Goal: Task Accomplishment & Management: Manage account settings

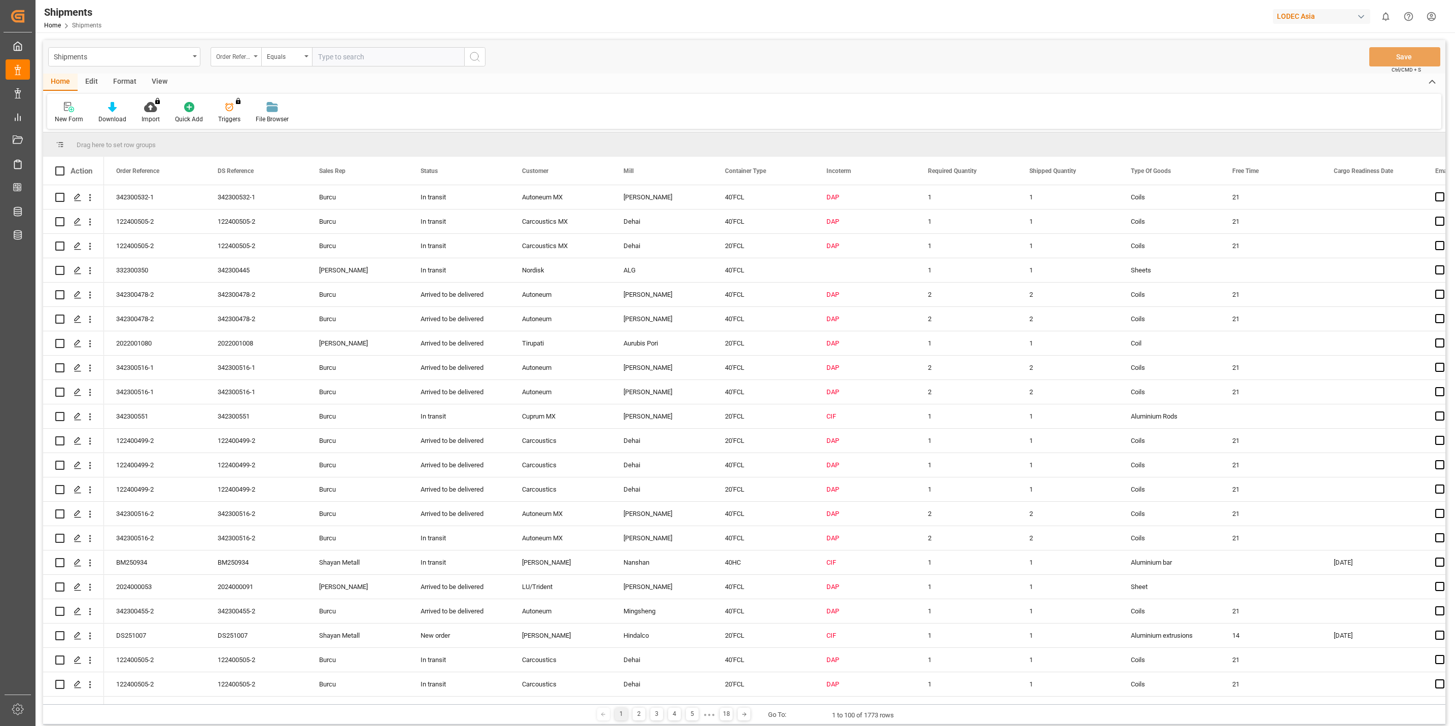
click at [253, 55] on div "Order Reference" at bounding box center [236, 56] width 51 height 19
click at [247, 104] on div "Order Reference" at bounding box center [286, 103] width 151 height 21
click at [337, 61] on input "text" at bounding box center [388, 56] width 152 height 19
paste input "332300328"
type input "332300328"
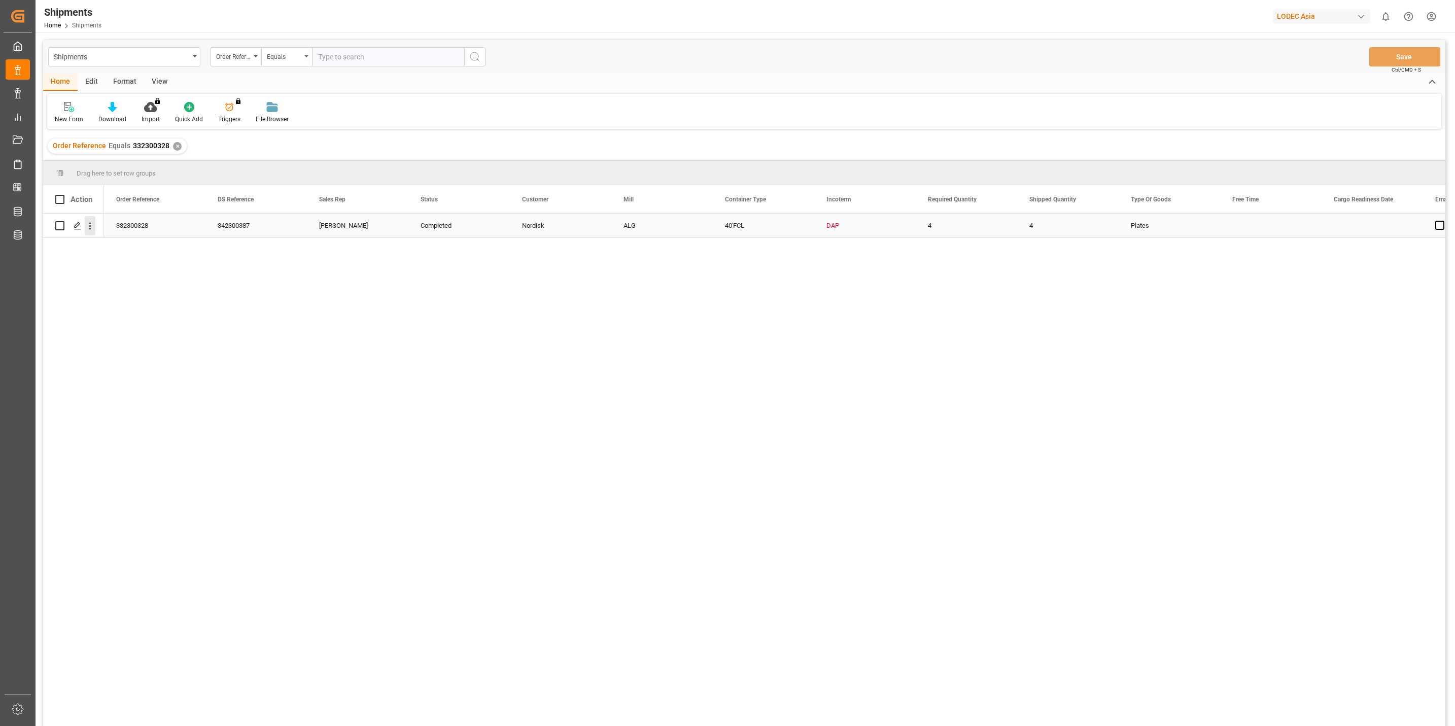
click at [91, 227] on icon "open menu" at bounding box center [90, 226] width 11 height 11
click at [124, 228] on div "332300328" at bounding box center [154, 226] width 101 height 24
click at [82, 225] on div "Press SPACE to select this row." at bounding box center [77, 226] width 15 height 19
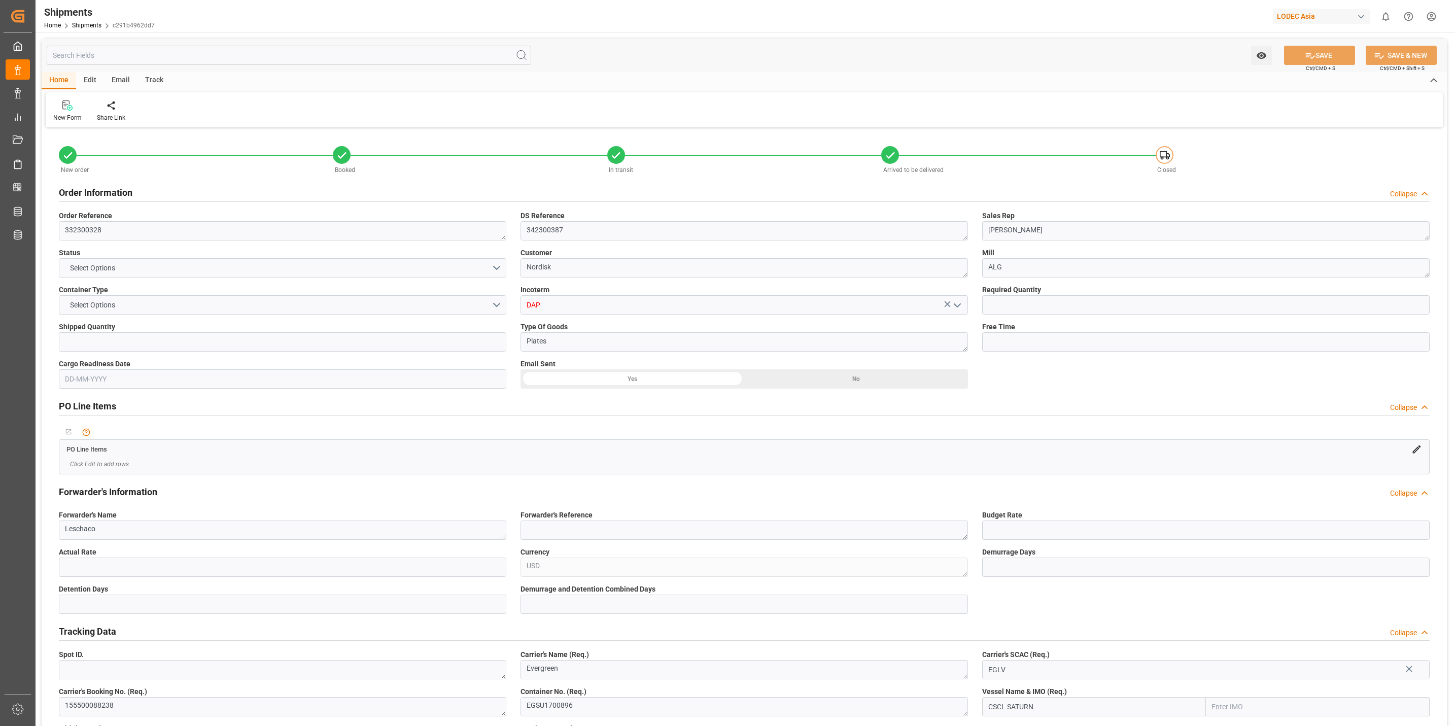
type input "4"
type input "9467299"
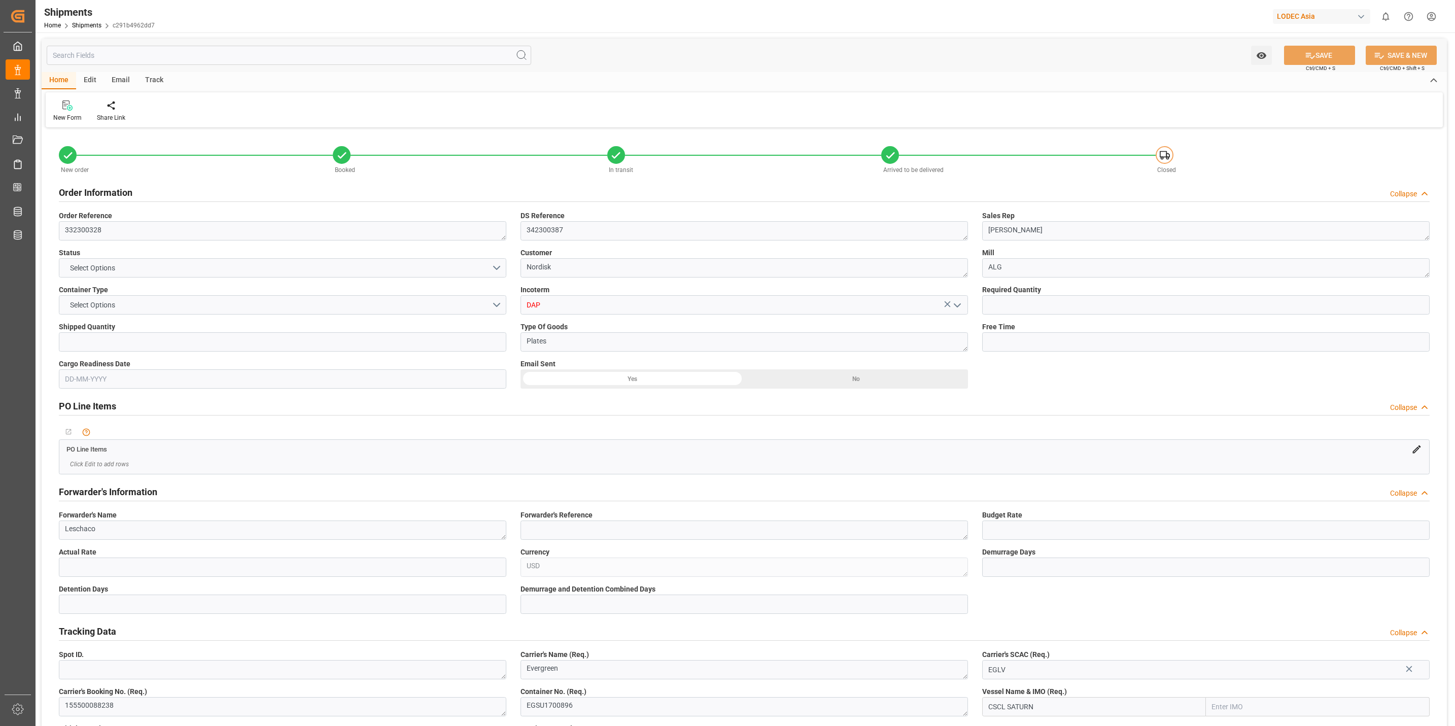
type input "CNYTN"
type input "NOLAR"
type input "CNYTN"
type input "NOLAR"
type input "9297591"
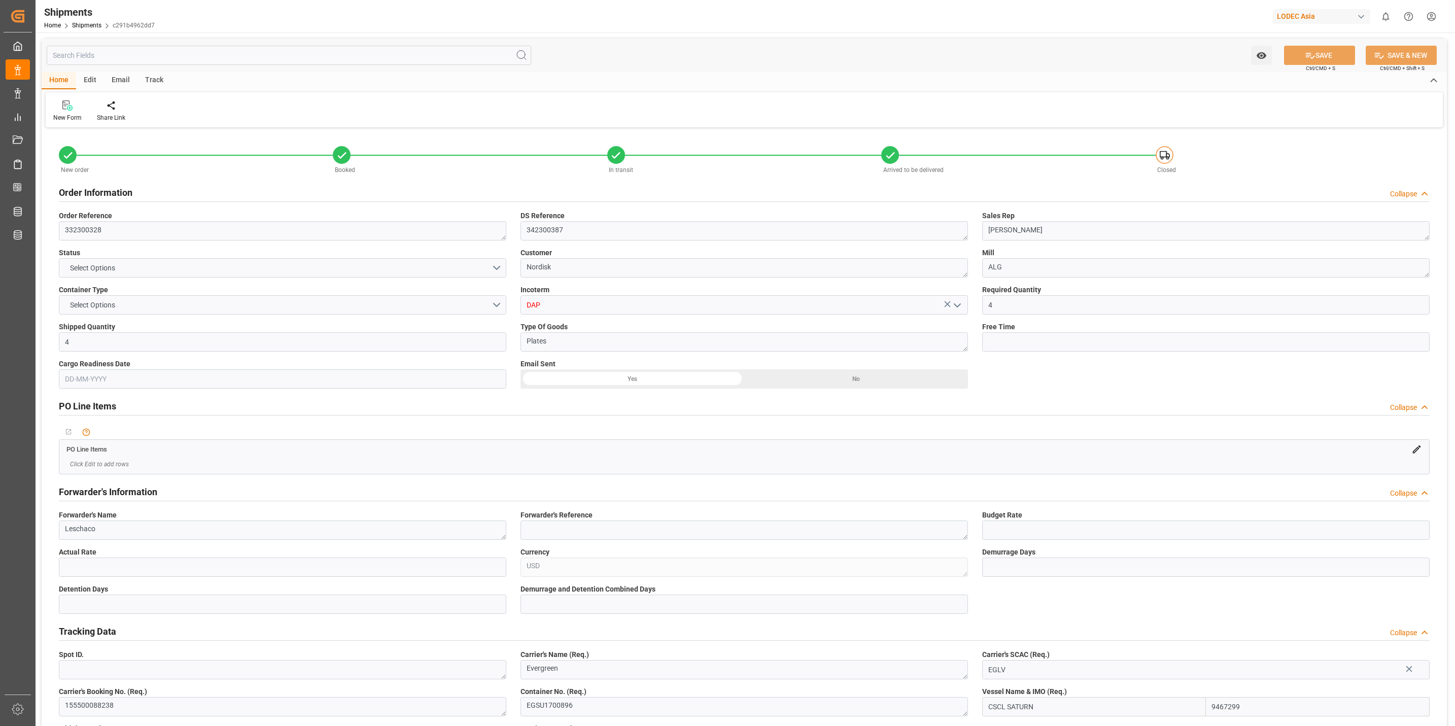
type input "22-06-2025"
type input "28-06-2025 12:00"
type input "06-07-2025 00:01"
type input "05-07-2025 00:00"
type input "22-08-2025 12:00"
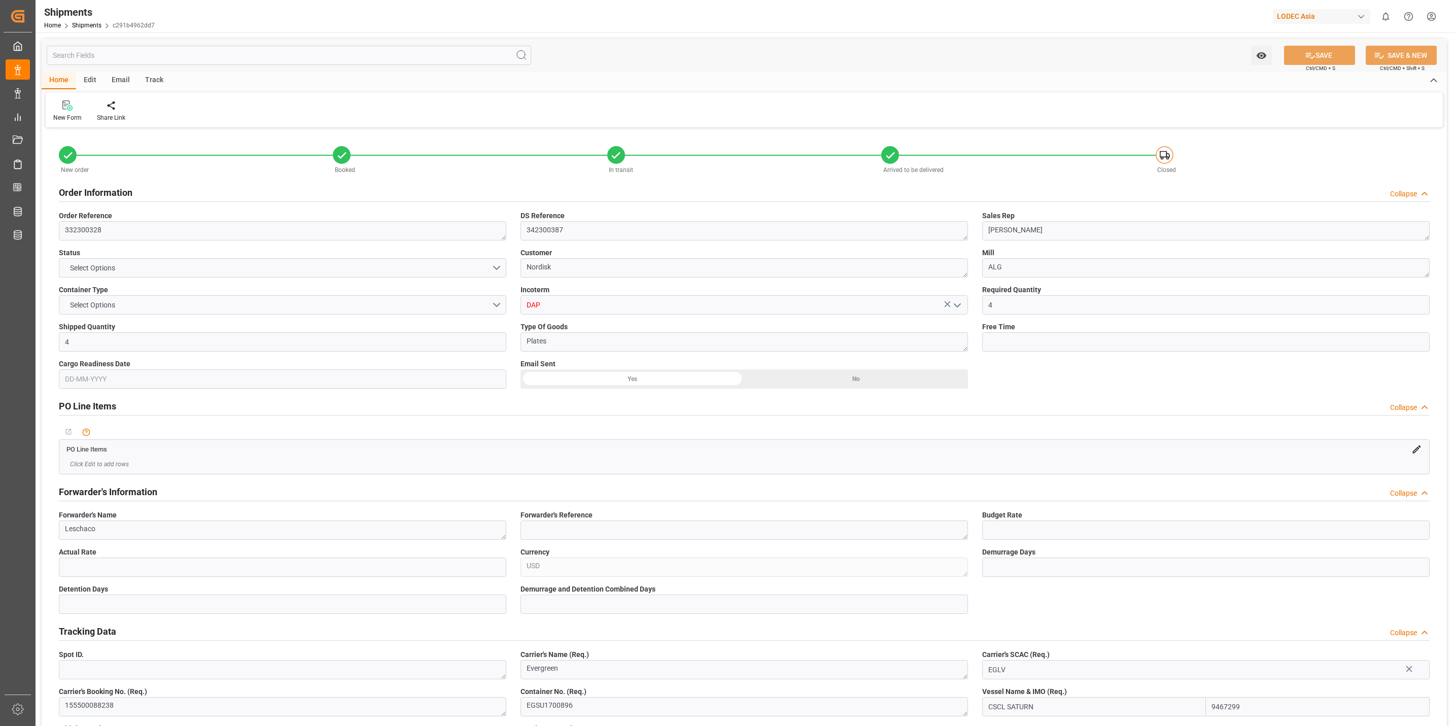
type input "22-08-2025 00:00"
type input "25-08-2025"
type input "26-08-2025 10:00"
type input "22-06-2025 12:00"
type input "05-07-2025 00:02"
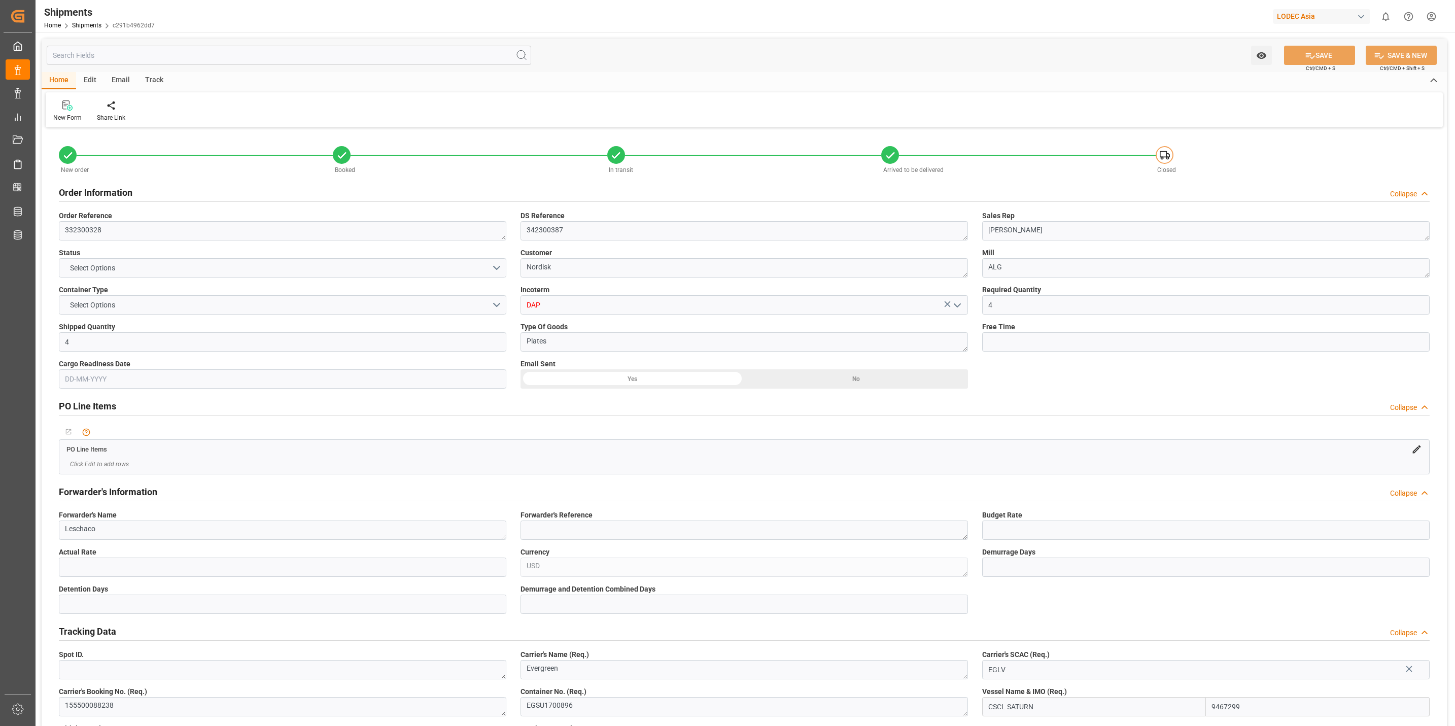
type input "05-07-2025 00:02"
type input "05-07-2025 00:01"
type input "05-07-2025 03:22"
type input "19-08-2025 12:00"
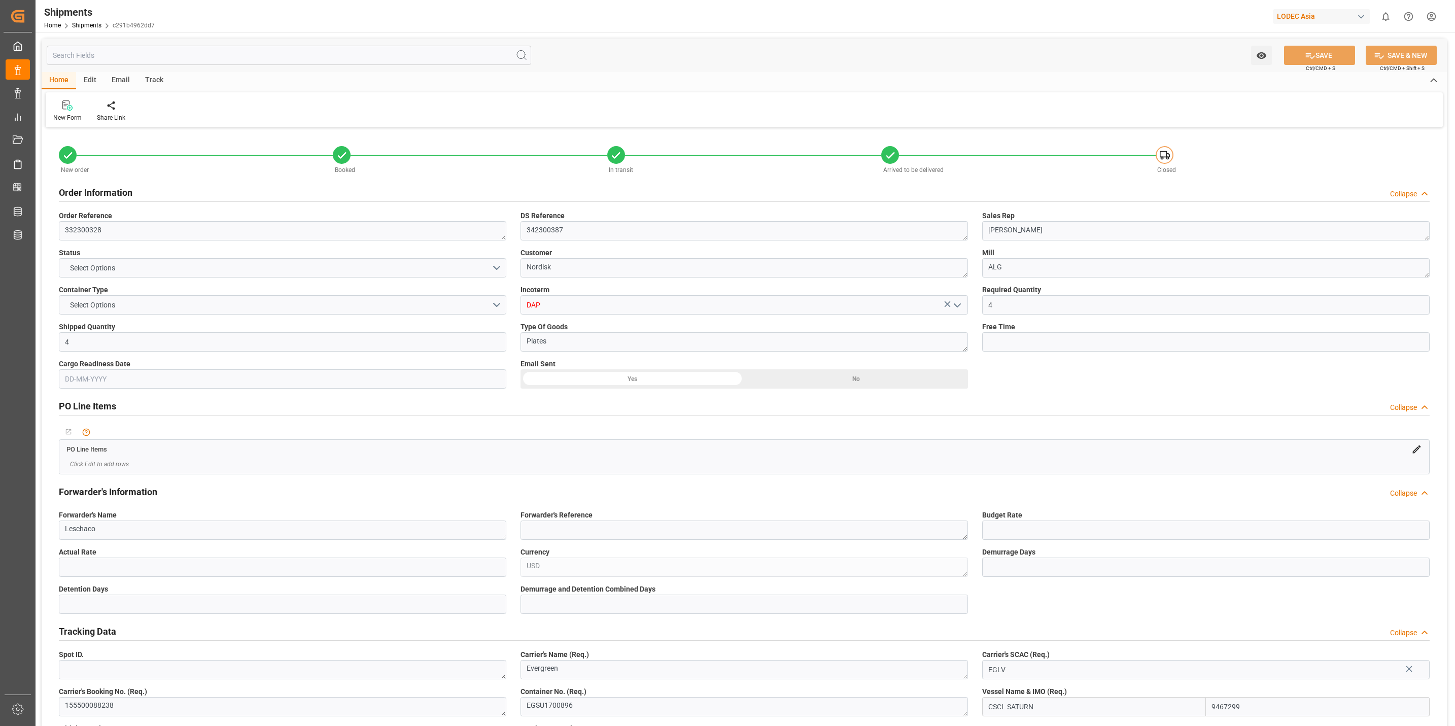
type input "15-08-2025 23:15"
type input "20-08-2025 12:12"
type input "16-08-2025 23:59"
type input "19-08-2025 12:00"
type input "22-08-2025 12:00"
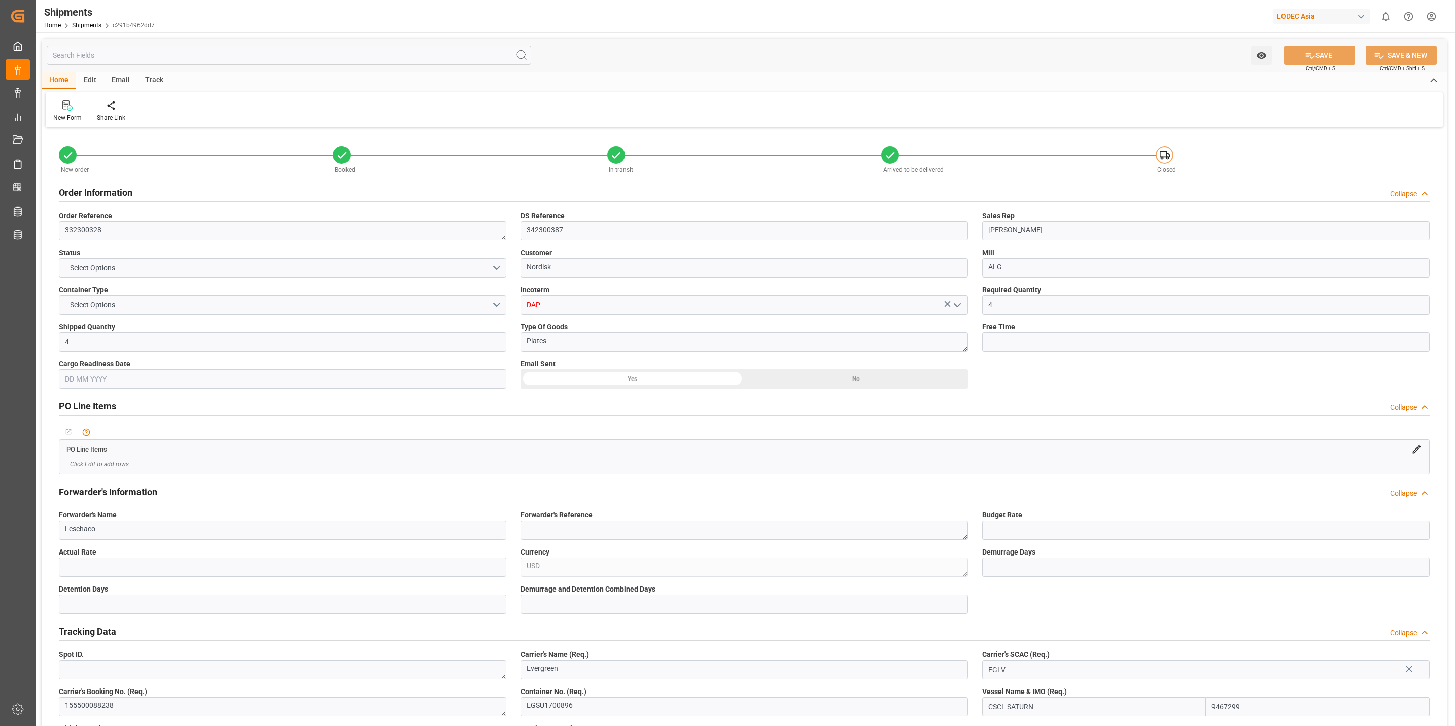
type input "22-08-2025 16:46"
type input "23-08-2025 04:09"
type input "22-08-2025 23:59"
type input "26-08-2025 23:59"
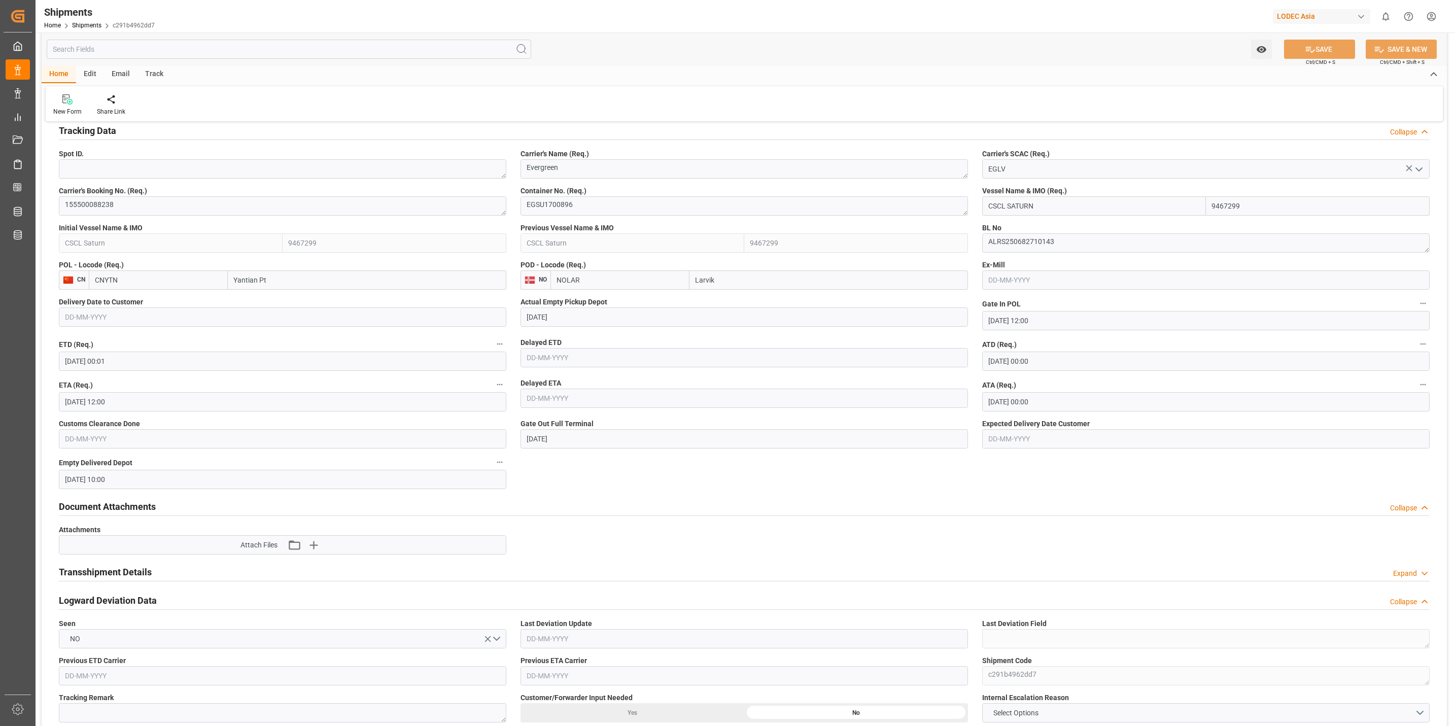
scroll to position [533, 0]
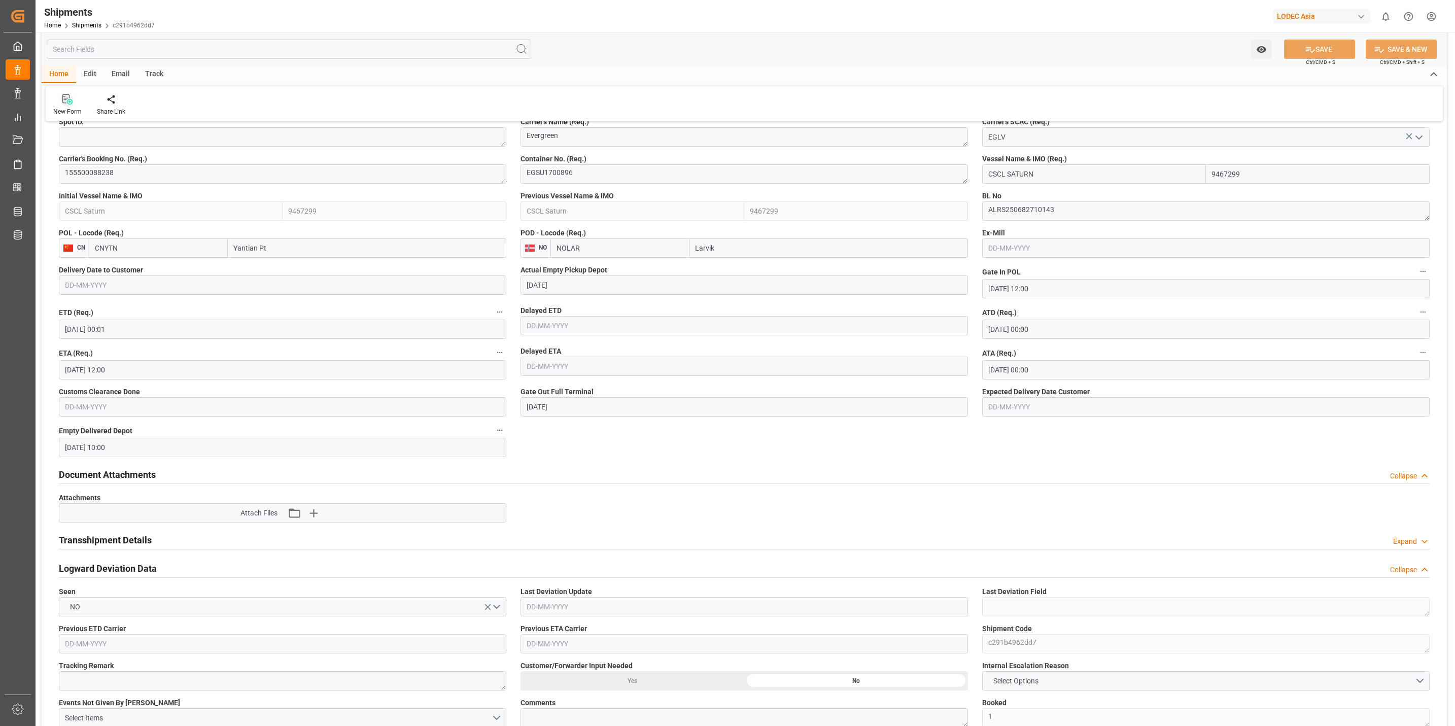
click at [60, 104] on div at bounding box center [67, 99] width 28 height 11
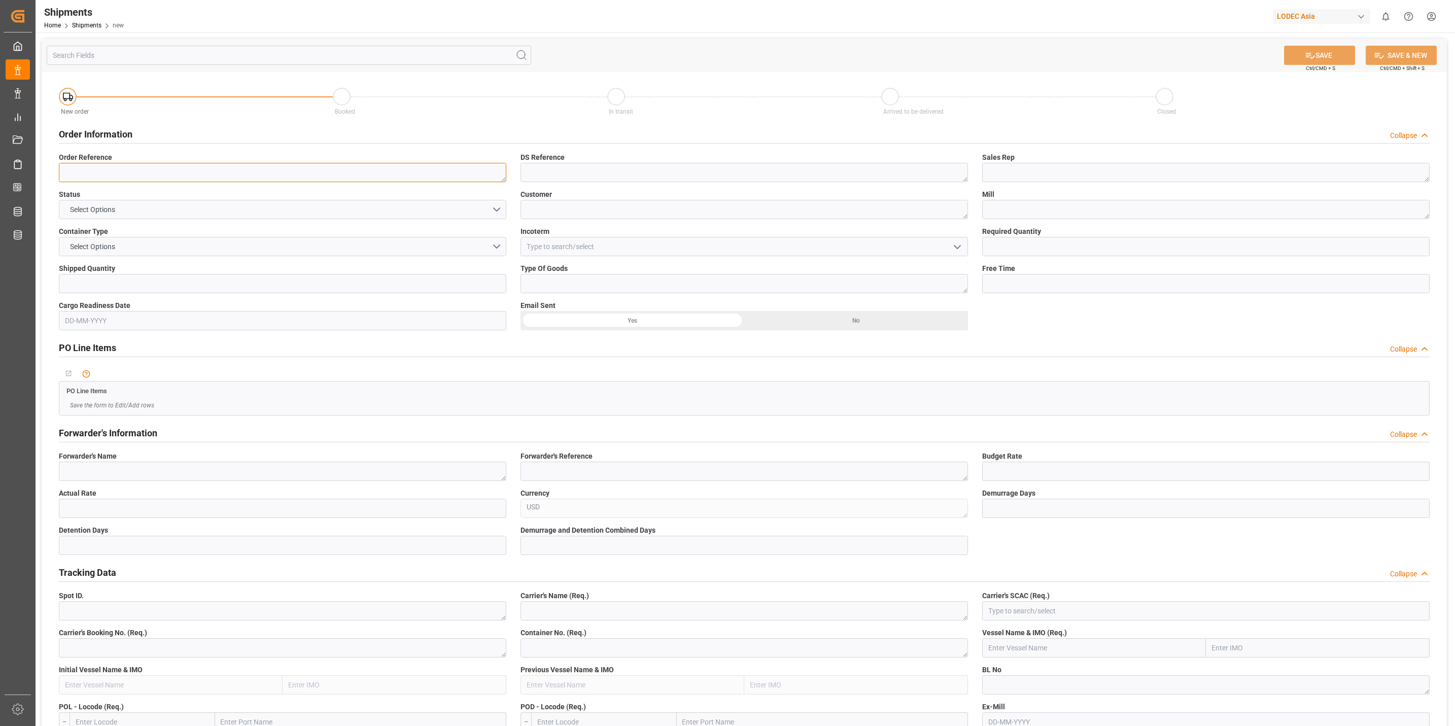
click at [120, 170] on textarea at bounding box center [283, 172] width 448 height 19
paste textarea "332300384"
type textarea "332300384"
click at [590, 177] on textarea at bounding box center [745, 172] width 448 height 19
paste textarea "342300517"
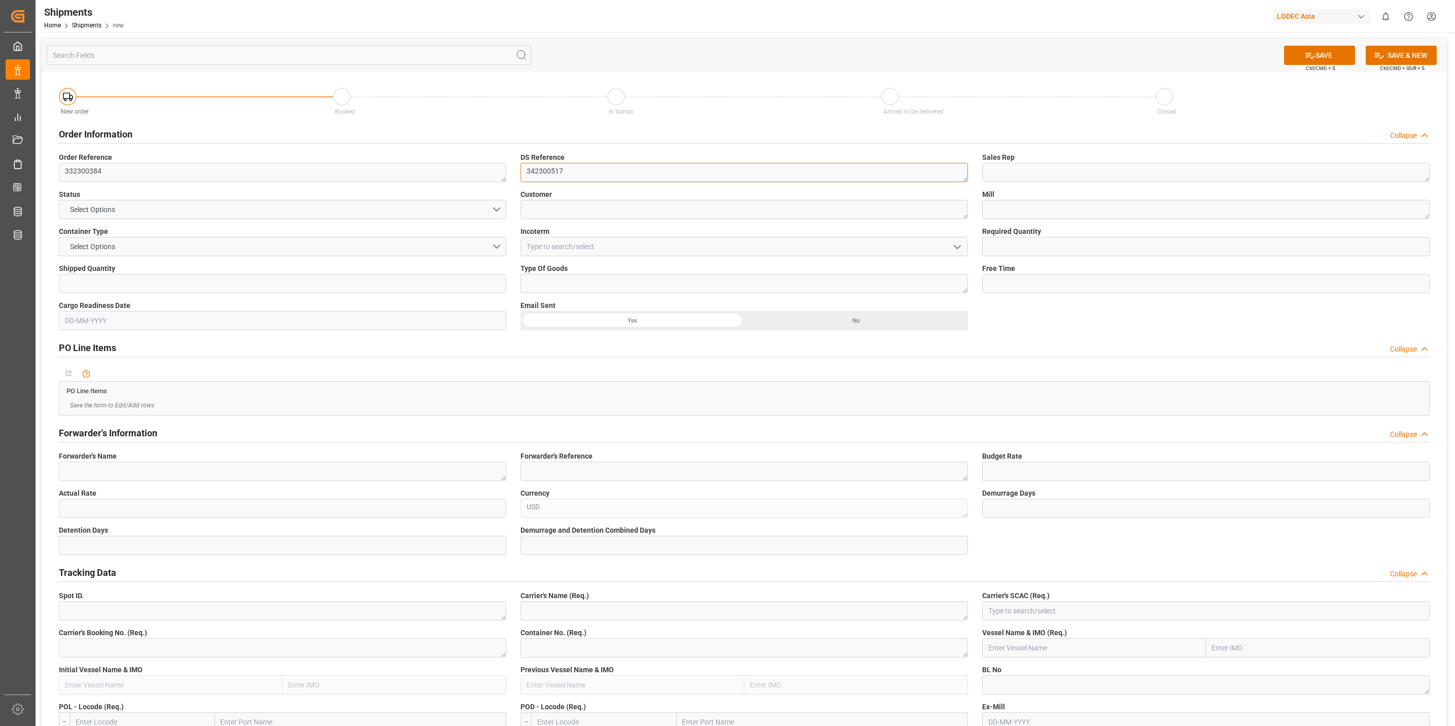
type textarea "342300517"
click at [1020, 172] on textarea at bounding box center [1206, 172] width 448 height 19
type textarea "Vanessa"
click at [146, 212] on button "Select Options" at bounding box center [283, 209] width 448 height 19
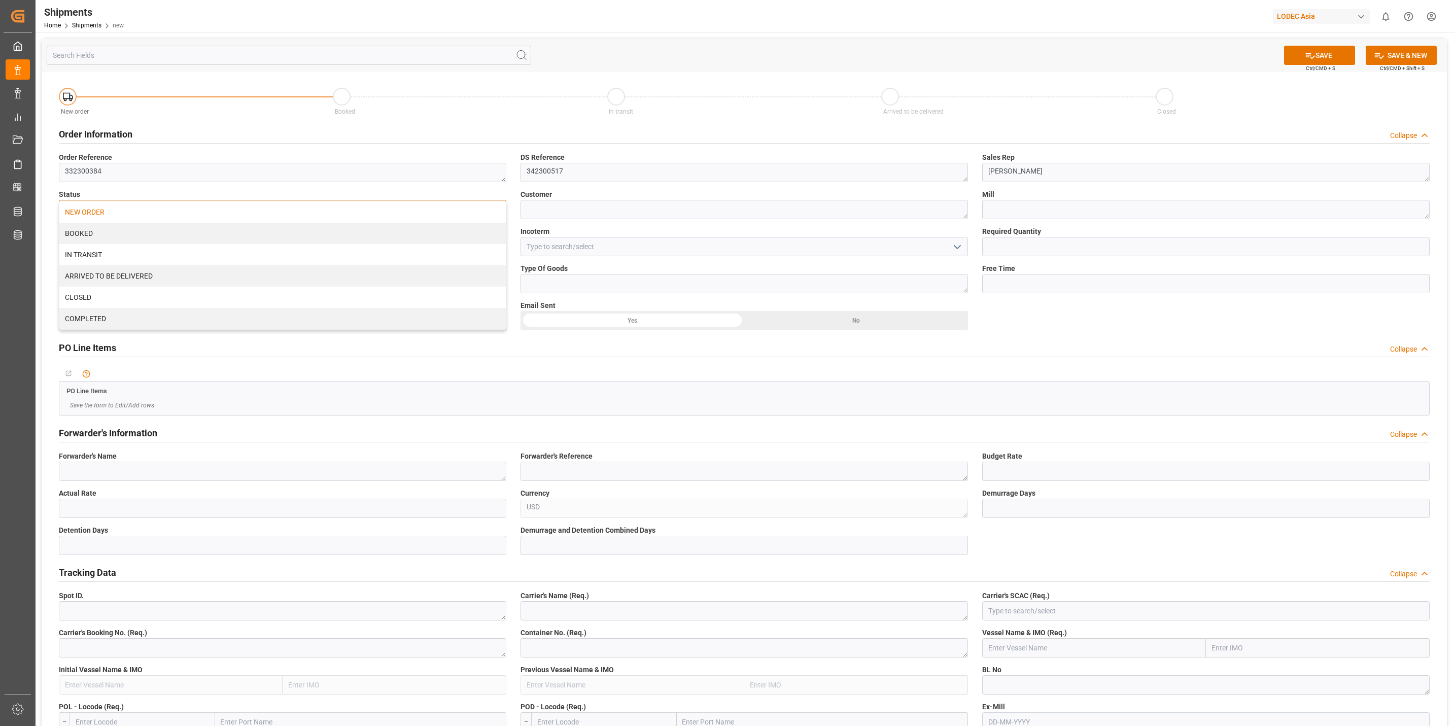
click at [98, 212] on div "NEW ORDER" at bounding box center [282, 211] width 447 height 21
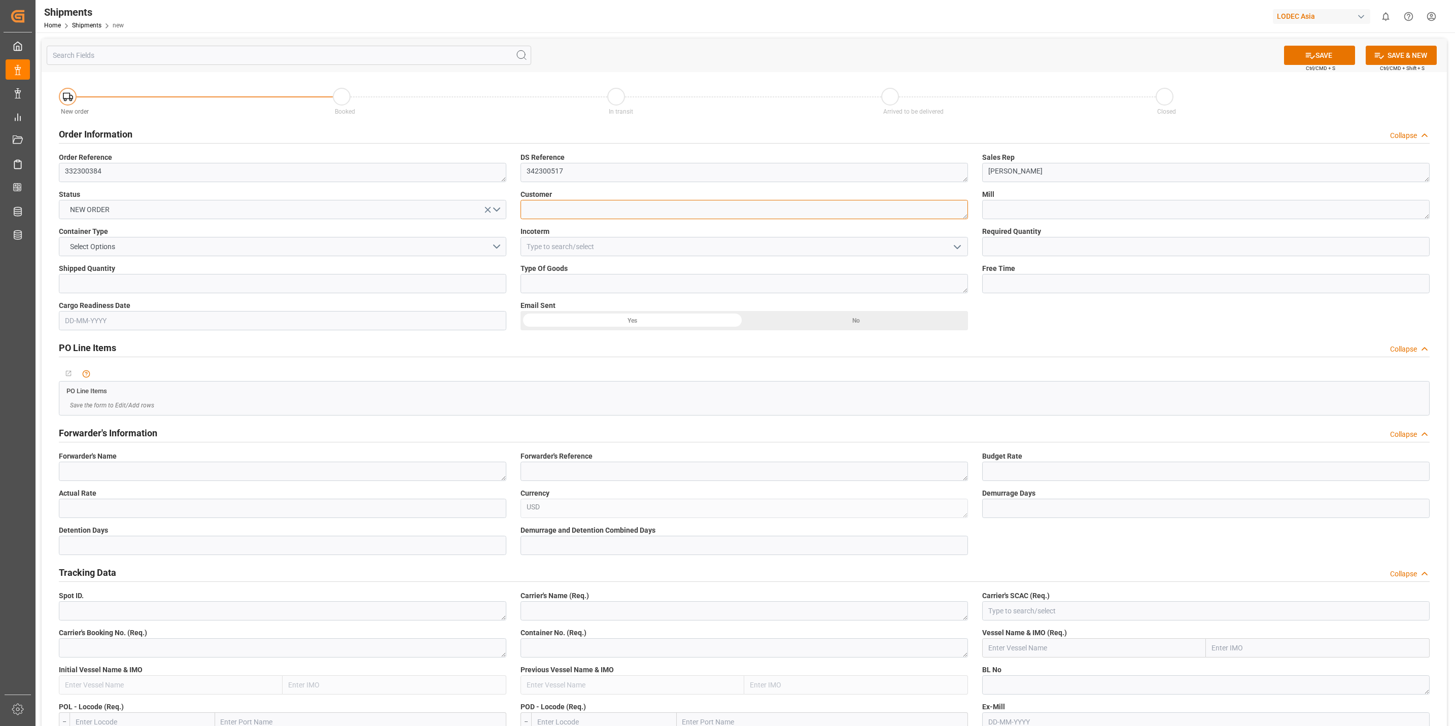
click at [556, 209] on textarea at bounding box center [745, 209] width 448 height 19
type textarea "Nordisk"
click at [1142, 212] on textarea at bounding box center [1206, 209] width 448 height 19
type textarea "ALG"
click at [220, 242] on button "Select Options" at bounding box center [283, 246] width 448 height 19
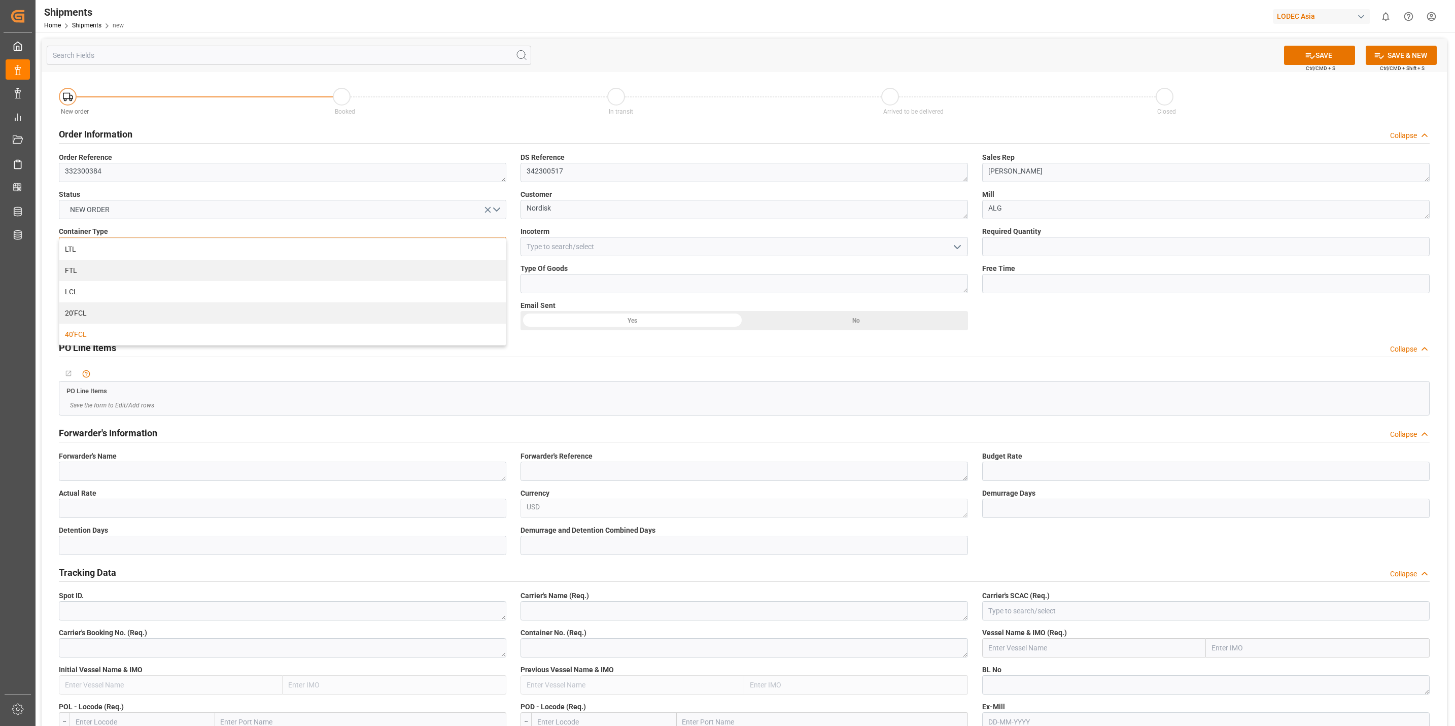
click at [84, 329] on div "40'FCL" at bounding box center [282, 334] width 447 height 21
click at [614, 243] on input at bounding box center [745, 246] width 448 height 19
type input "DAP"
click at [1096, 243] on input "text" at bounding box center [1206, 246] width 448 height 19
type input "1"
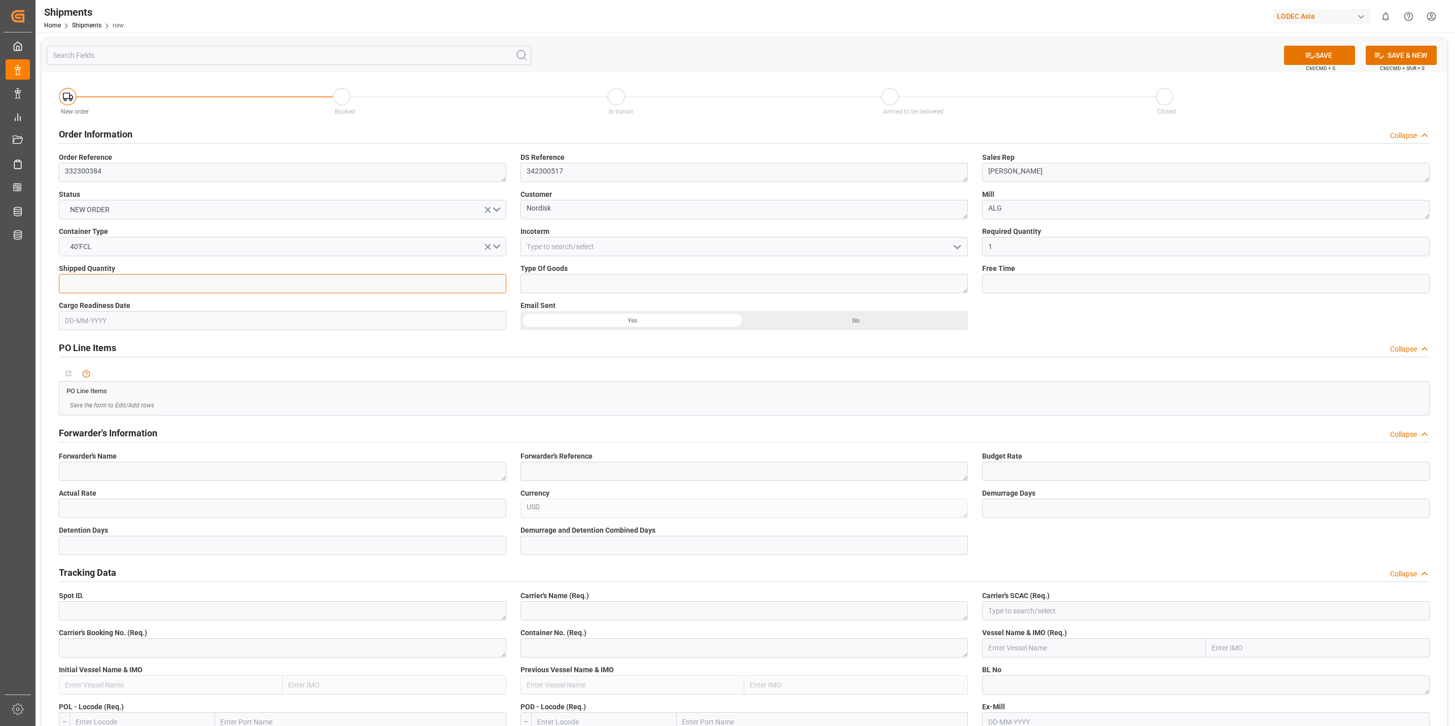
click at [317, 280] on input "text" at bounding box center [283, 283] width 448 height 19
type input "1"
click at [643, 280] on textarea at bounding box center [745, 283] width 448 height 19
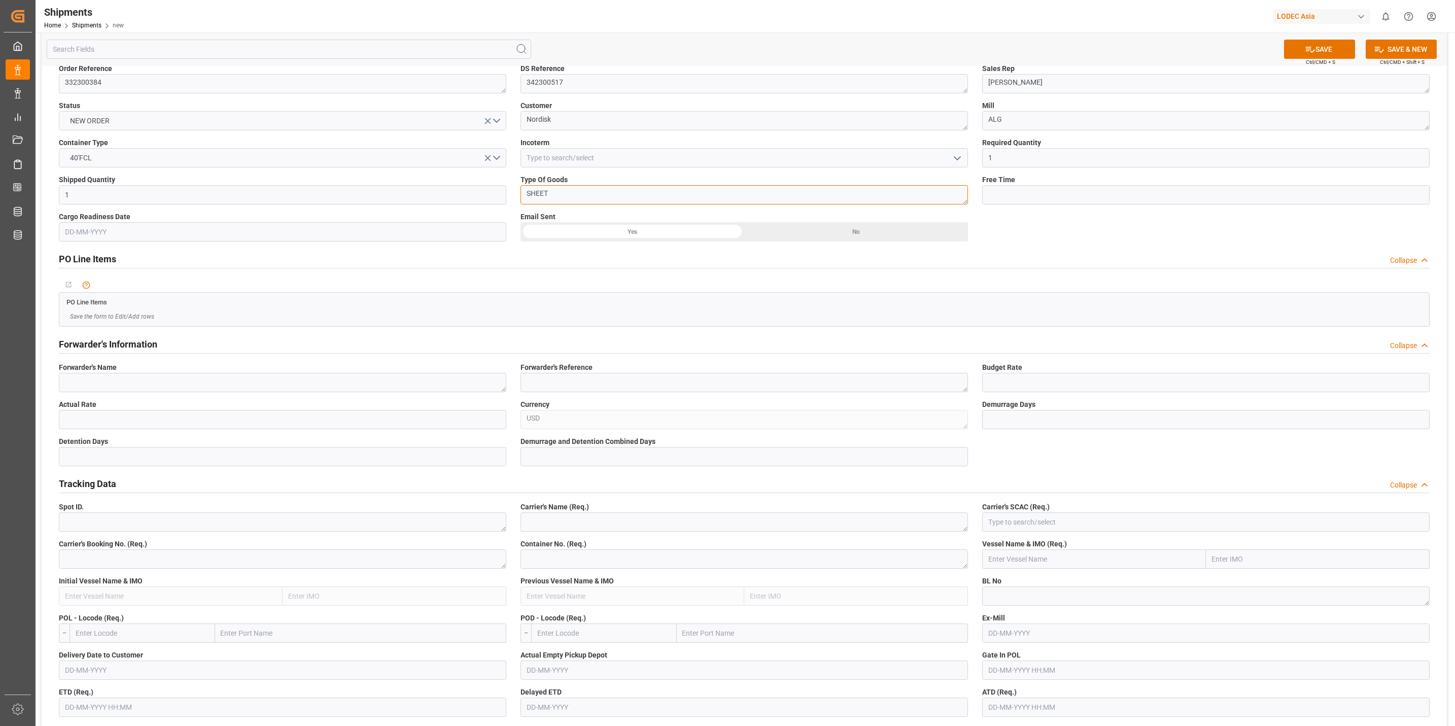
scroll to position [304, 0]
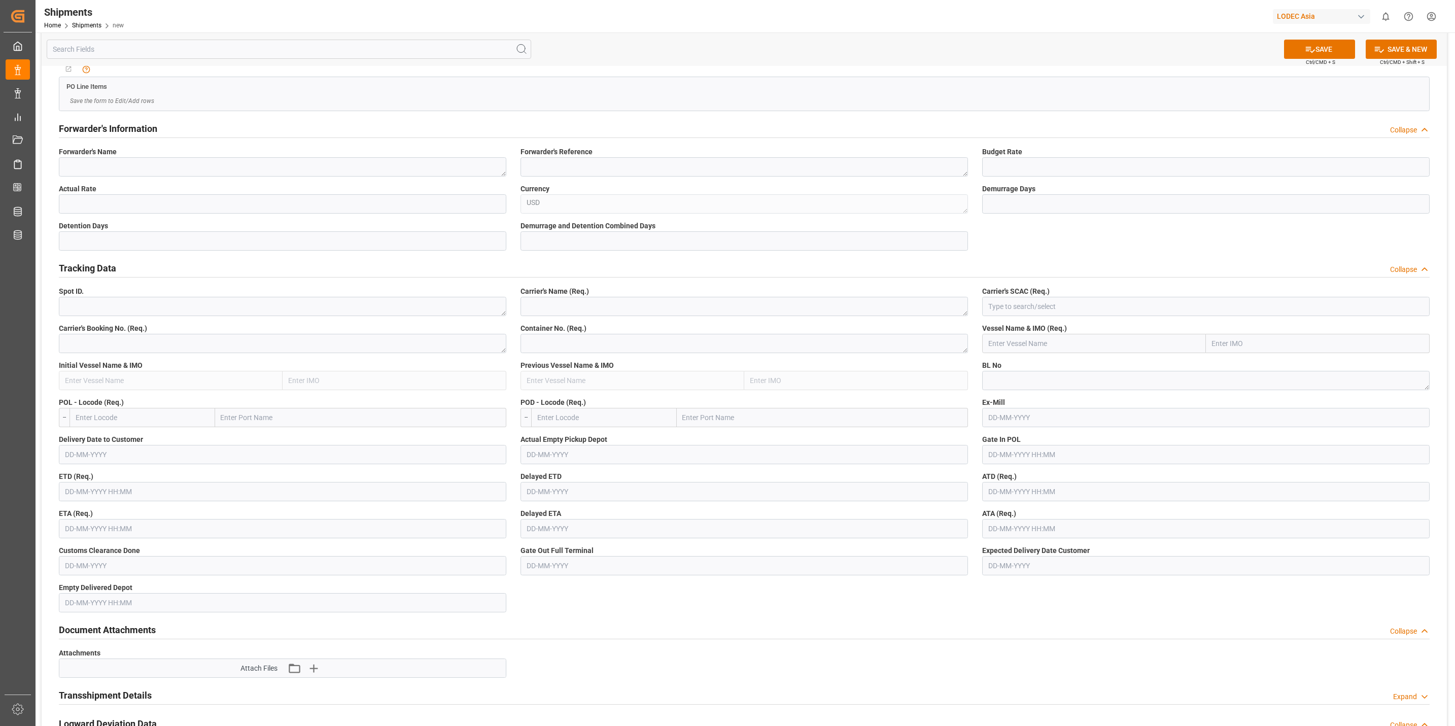
type textarea "SHEET"
click at [594, 305] on textarea at bounding box center [745, 306] width 448 height 19
type textarea "Evergreen"
click at [1040, 309] on input at bounding box center [1206, 306] width 448 height 19
click at [1009, 334] on div "EGLV" at bounding box center [1206, 329] width 447 height 23
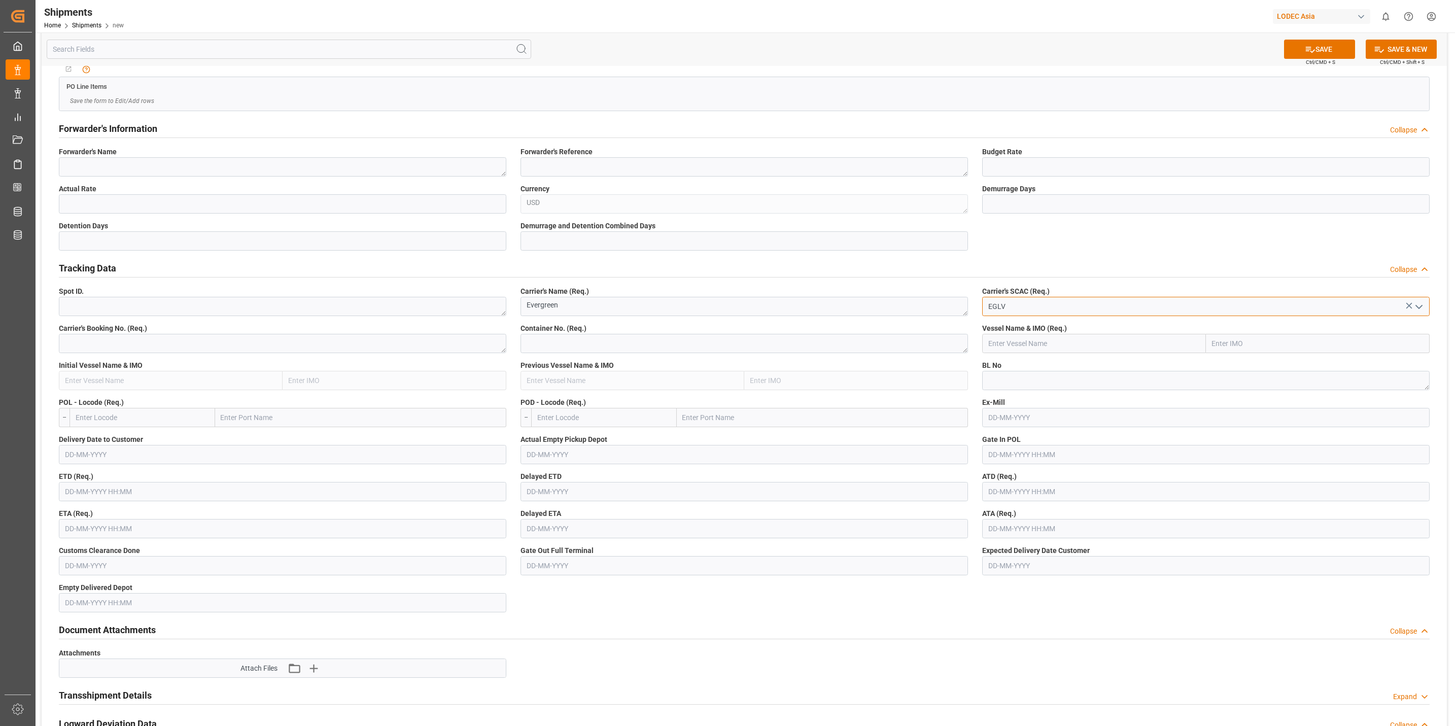
type input "EGLV"
click at [228, 337] on textarea at bounding box center [283, 343] width 448 height 19
click at [99, 341] on textarea at bounding box center [283, 343] width 448 height 19
paste textarea "155500125508"
type textarea "155500125508"
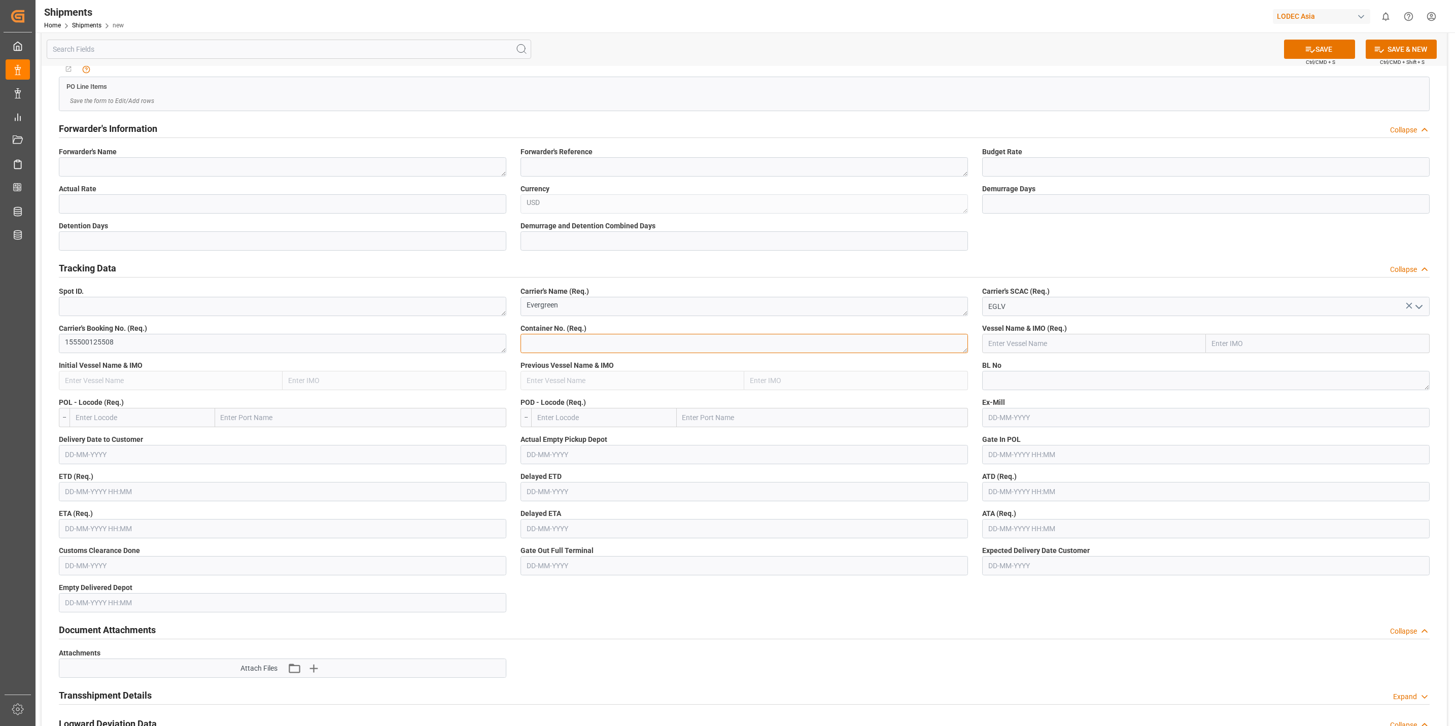
click at [613, 346] on textarea at bounding box center [745, 343] width 448 height 19
paste textarea "EGSU1917433"
type textarea "EGSU1917433"
click at [1019, 340] on input "text" at bounding box center [1094, 343] width 224 height 19
type input "A"
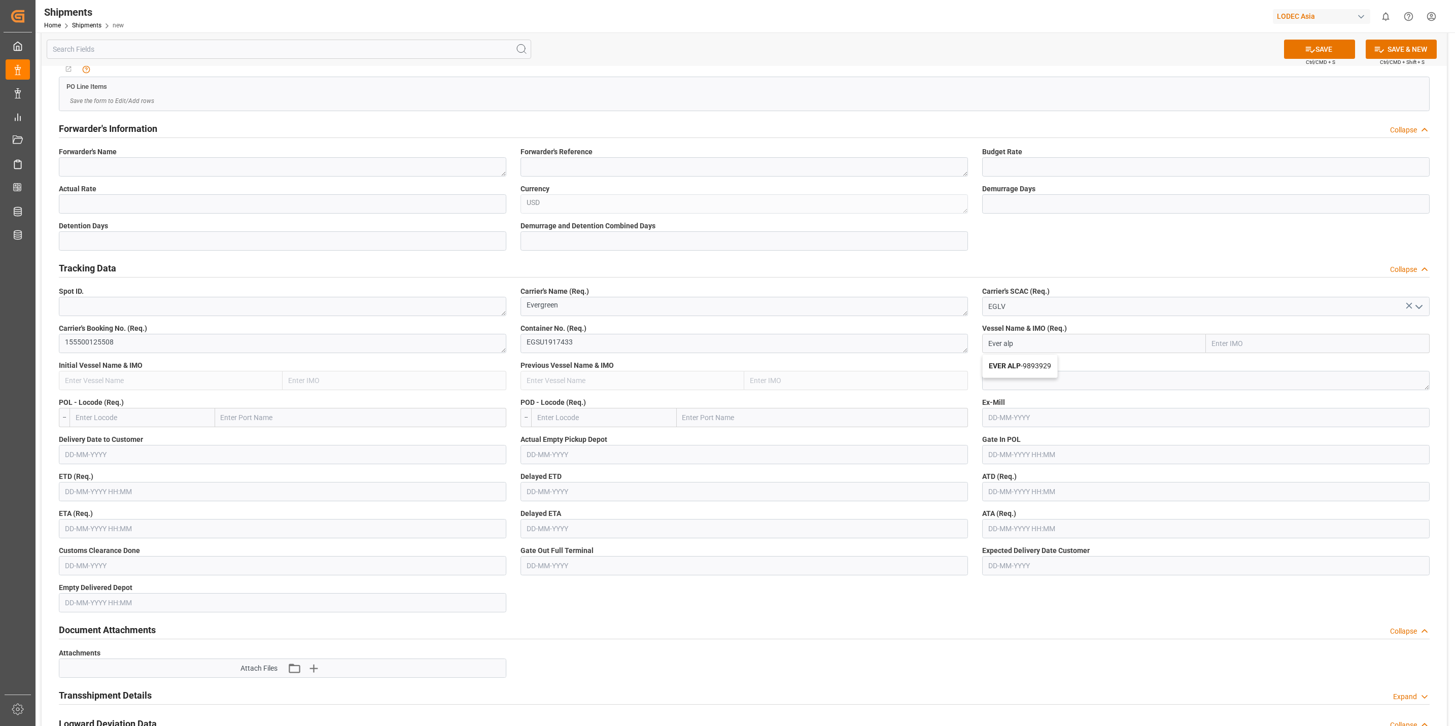
click at [1036, 364] on span "EVER ALP - 9893929" at bounding box center [1020, 366] width 62 height 8
type input "EVER ALP"
type input "9893929"
type input "EVER ALP"
click at [1025, 384] on textarea at bounding box center [1206, 380] width 448 height 19
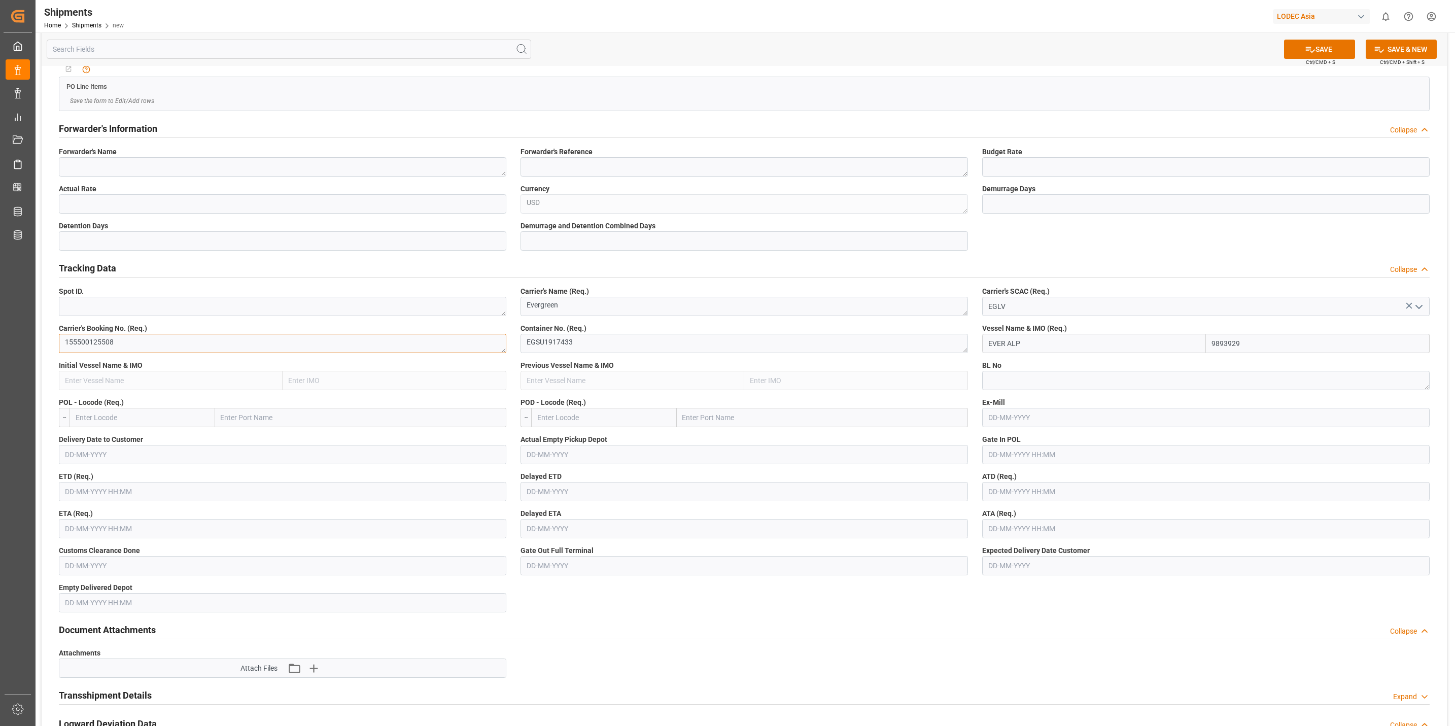
drag, startPoint x: 139, startPoint y: 345, endPoint x: 1, endPoint y: 330, distance: 138.7
click at [0, 331] on html "Created by potrace 1.15, written by Peter Selinger 2001-2017 Created by potrace…" at bounding box center [727, 363] width 1455 height 726
click at [1026, 378] on textarea at bounding box center [1206, 380] width 448 height 19
paste textarea "155500125508"
type textarea "155500125508"
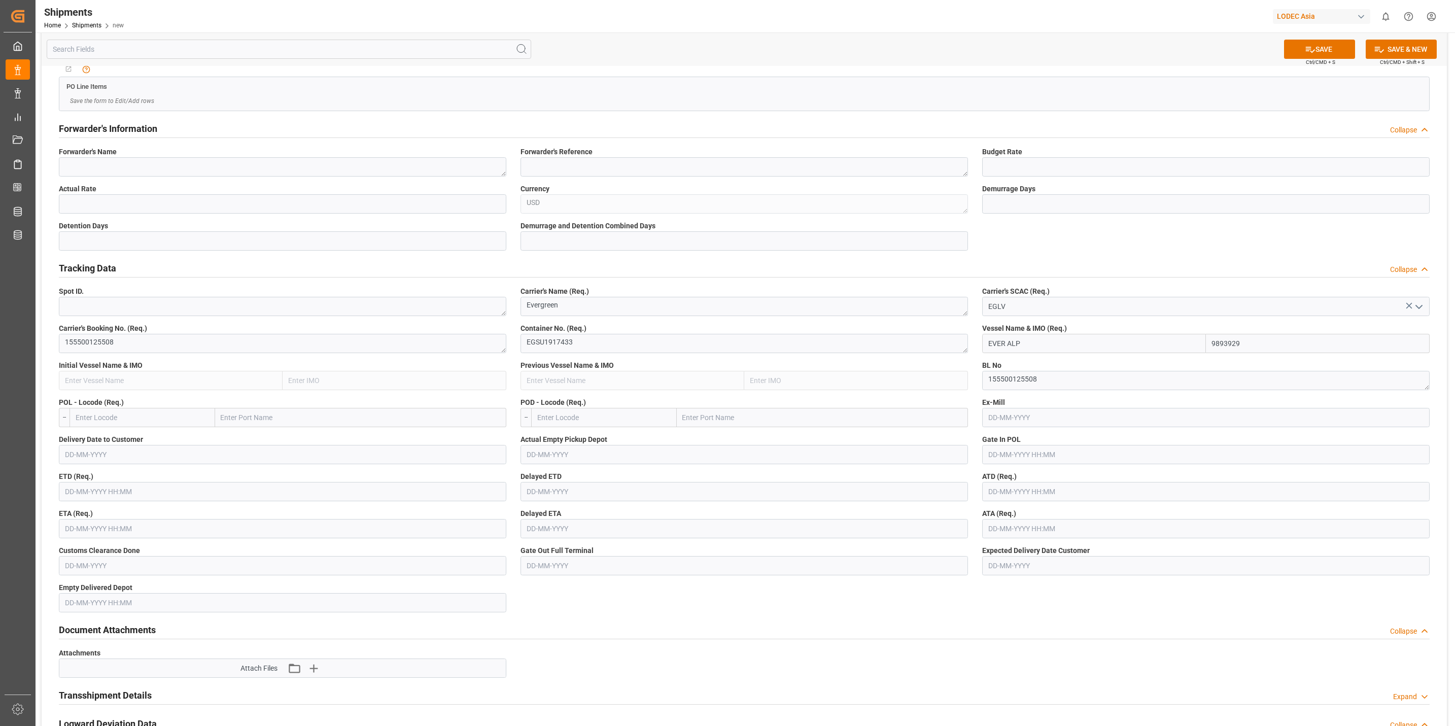
click at [108, 417] on input "text" at bounding box center [143, 417] width 146 height 19
click at [125, 463] on span "CNYTN - Yantian Pt" at bounding box center [105, 463] width 59 height 8
type input "CNYTN"
type input "Yantian Pt"
type input "CNYTN"
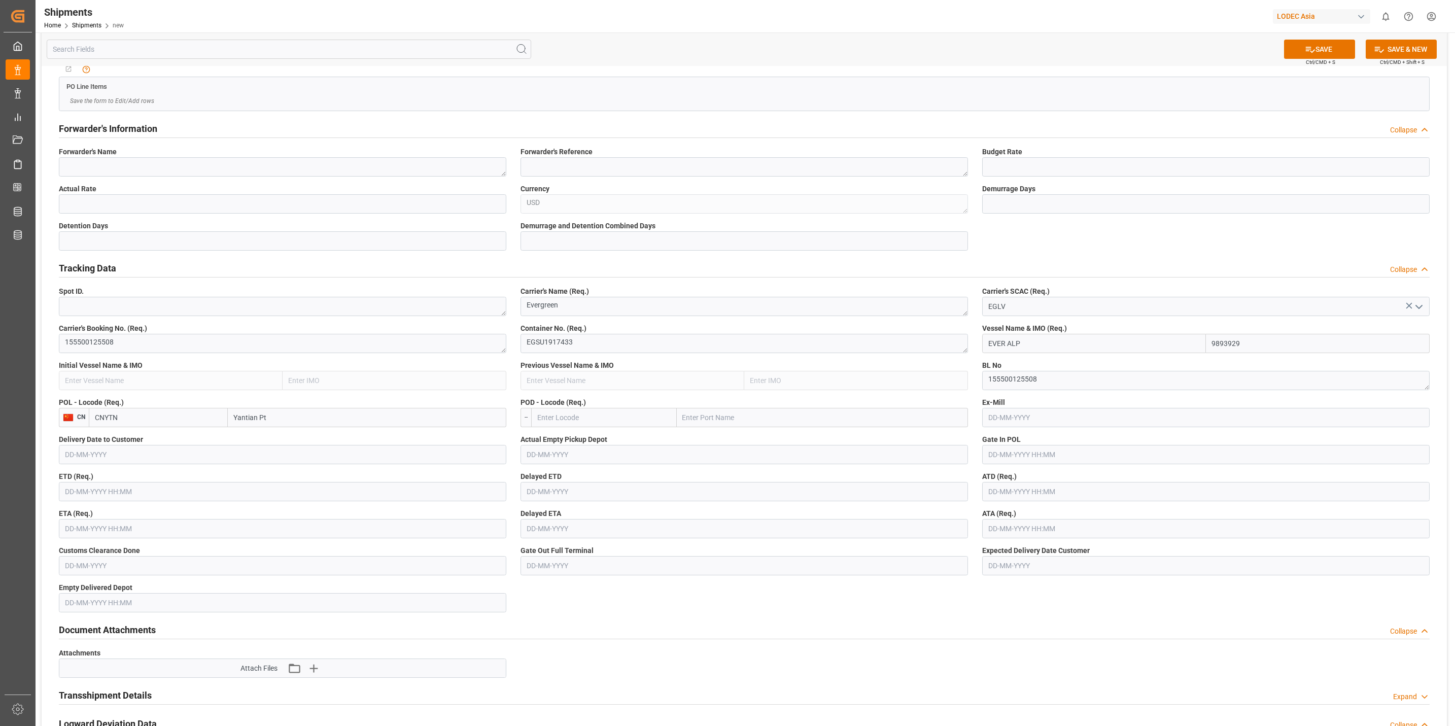
click at [650, 423] on input "text" at bounding box center [604, 417] width 146 height 19
type input "NOLAR"
click at [565, 444] on span "NOLAR - Larvik" at bounding box center [560, 440] width 45 height 8
type input "Larvik"
type input "NOLAR"
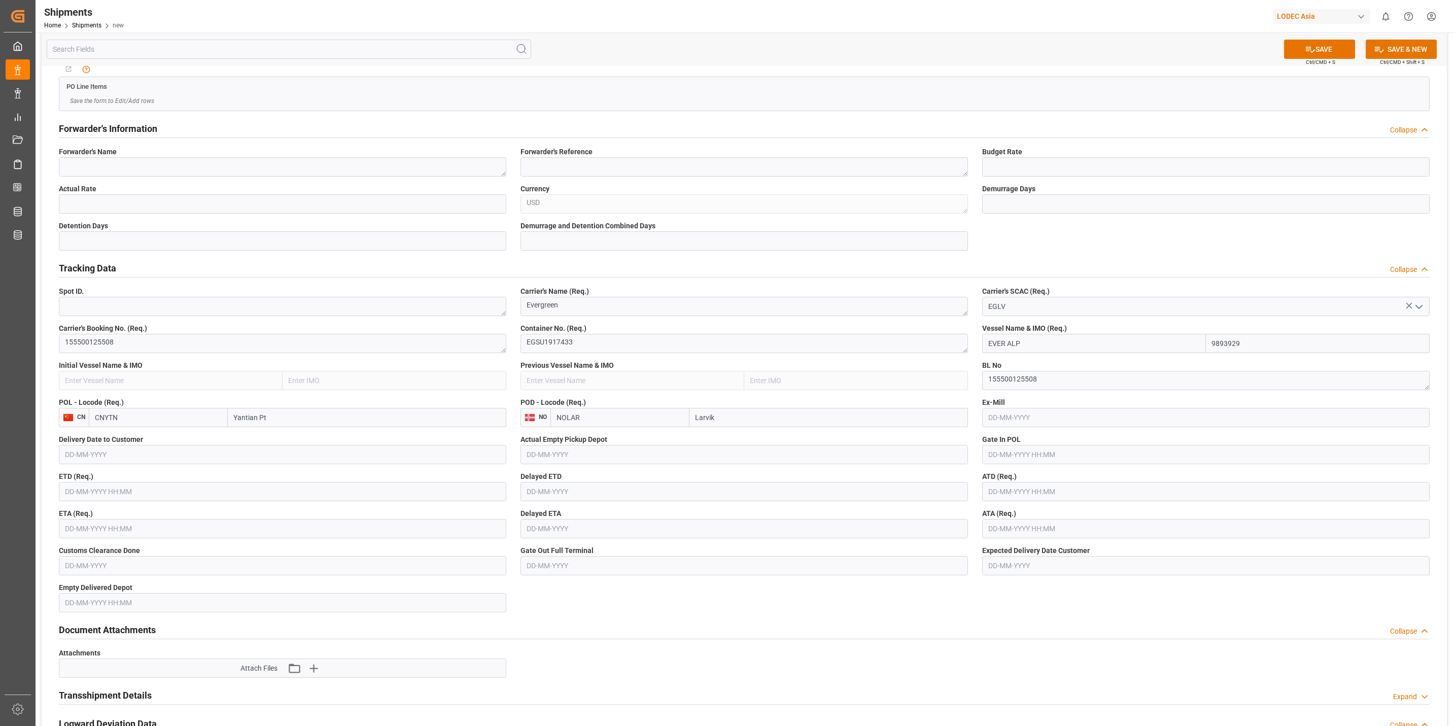
click at [1008, 416] on input "text" at bounding box center [1206, 417] width 448 height 19
click at [1075, 483] on span "1" at bounding box center [1075, 479] width 4 height 7
type input "01-08-2025"
click at [577, 458] on input "text" at bounding box center [745, 454] width 448 height 19
click at [574, 574] on span "20" at bounding box center [573, 576] width 7 height 7
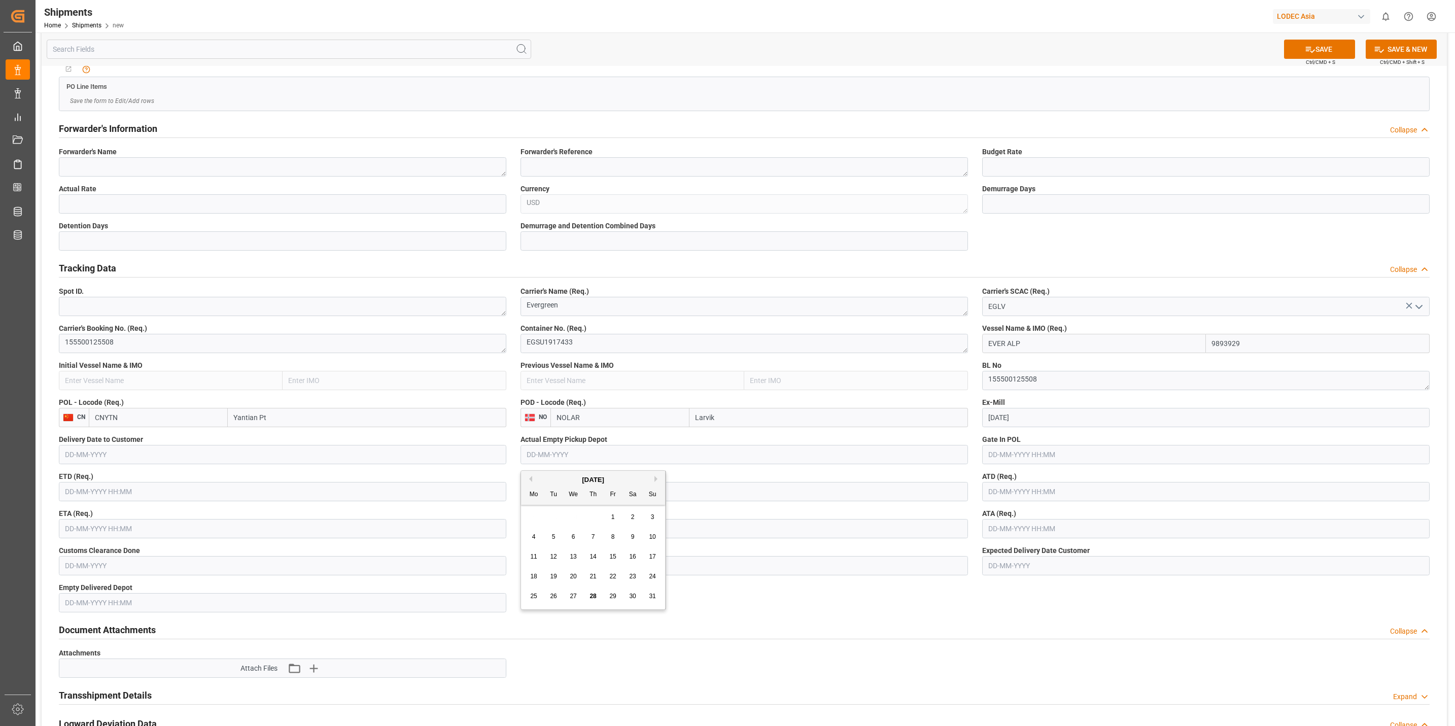
type input "20-08-2025"
click at [1008, 454] on input "text" at bounding box center [1206, 454] width 448 height 19
click at [997, 520] on div "28 29 30 31 1 2 3" at bounding box center [1055, 517] width 139 height 20
click at [1071, 577] on span "22" at bounding box center [1074, 576] width 7 height 7
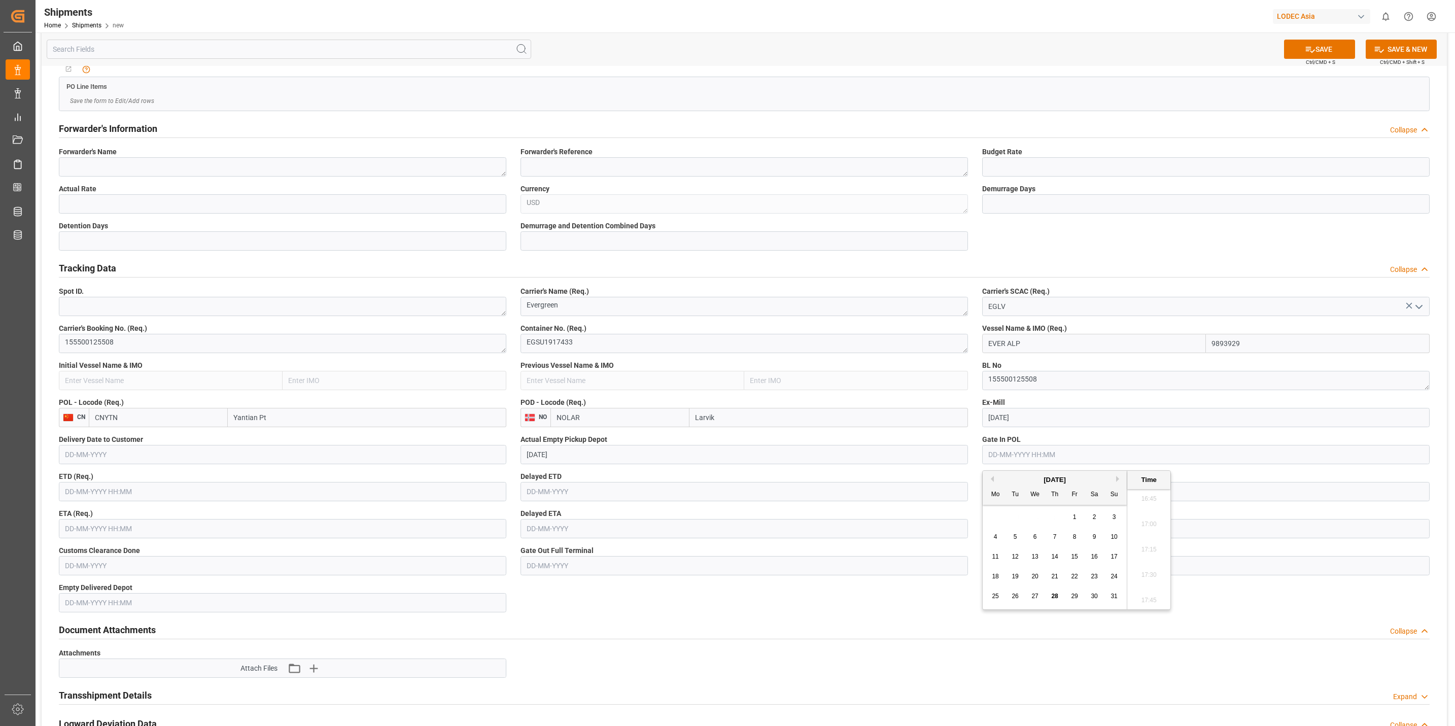
type input "22-08-2025 00:00"
click at [91, 492] on input "text" at bounding box center [283, 491] width 448 height 19
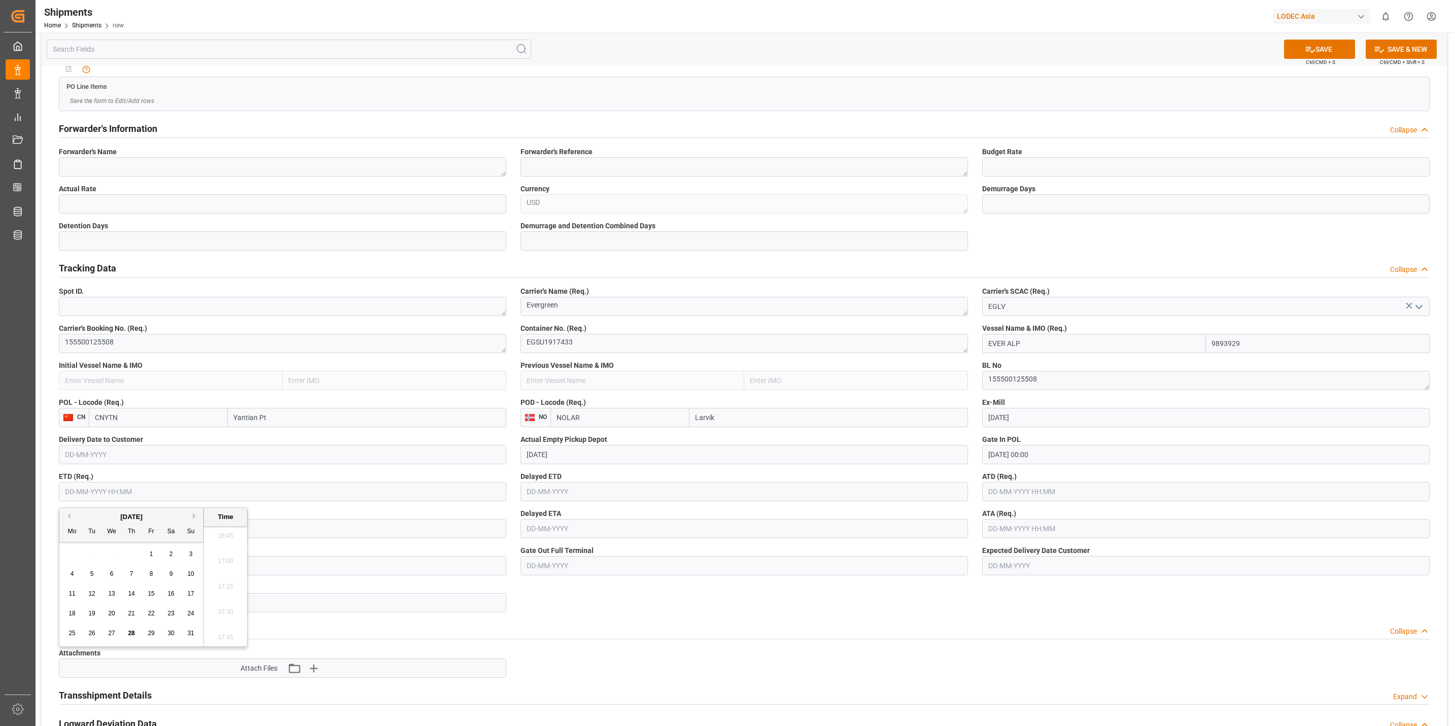
click at [193, 612] on span "24" at bounding box center [190, 613] width 7 height 7
type input "24-08-2025 00:00"
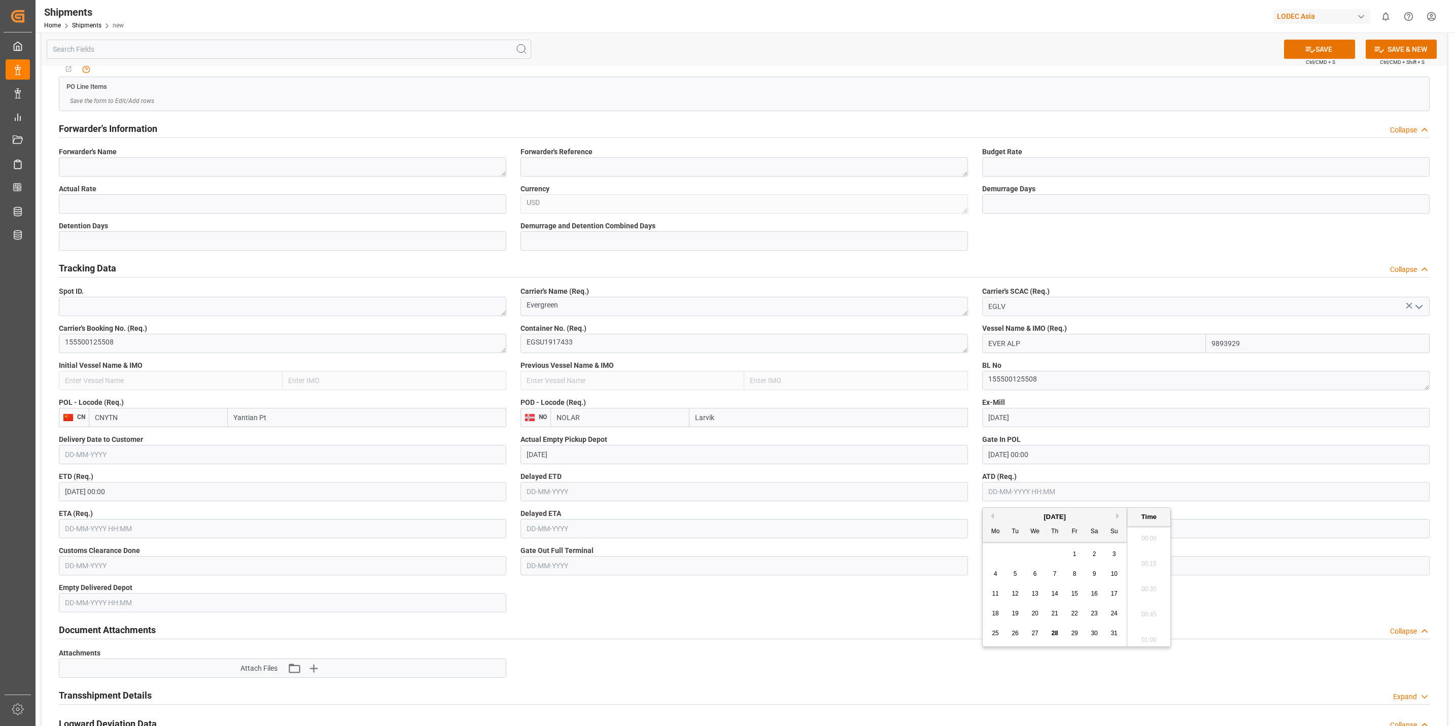
click at [1067, 492] on input "text" at bounding box center [1206, 491] width 448 height 19
click at [1056, 634] on span "28" at bounding box center [1054, 633] width 7 height 7
type input "28-08-2025 00:00"
click at [380, 529] on input "text" at bounding box center [283, 528] width 448 height 19
click at [128, 672] on span "28" at bounding box center [131, 670] width 7 height 7
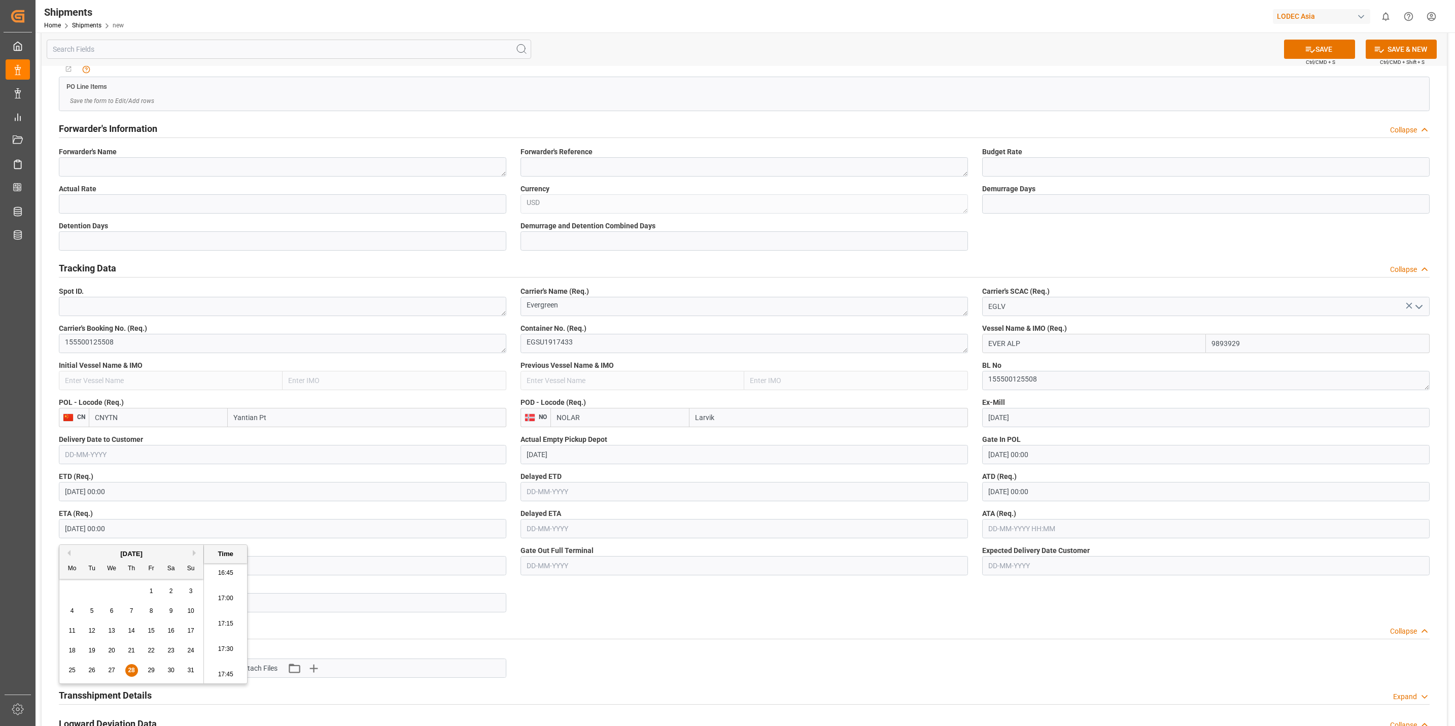
click at [193, 552] on button "Next Month" at bounding box center [196, 553] width 6 height 6
click at [73, 672] on span "29" at bounding box center [71, 670] width 7 height 7
type input "29-09-2025 00:00"
click at [766, 623] on div "Document Attachments Collapse" at bounding box center [744, 629] width 1371 height 19
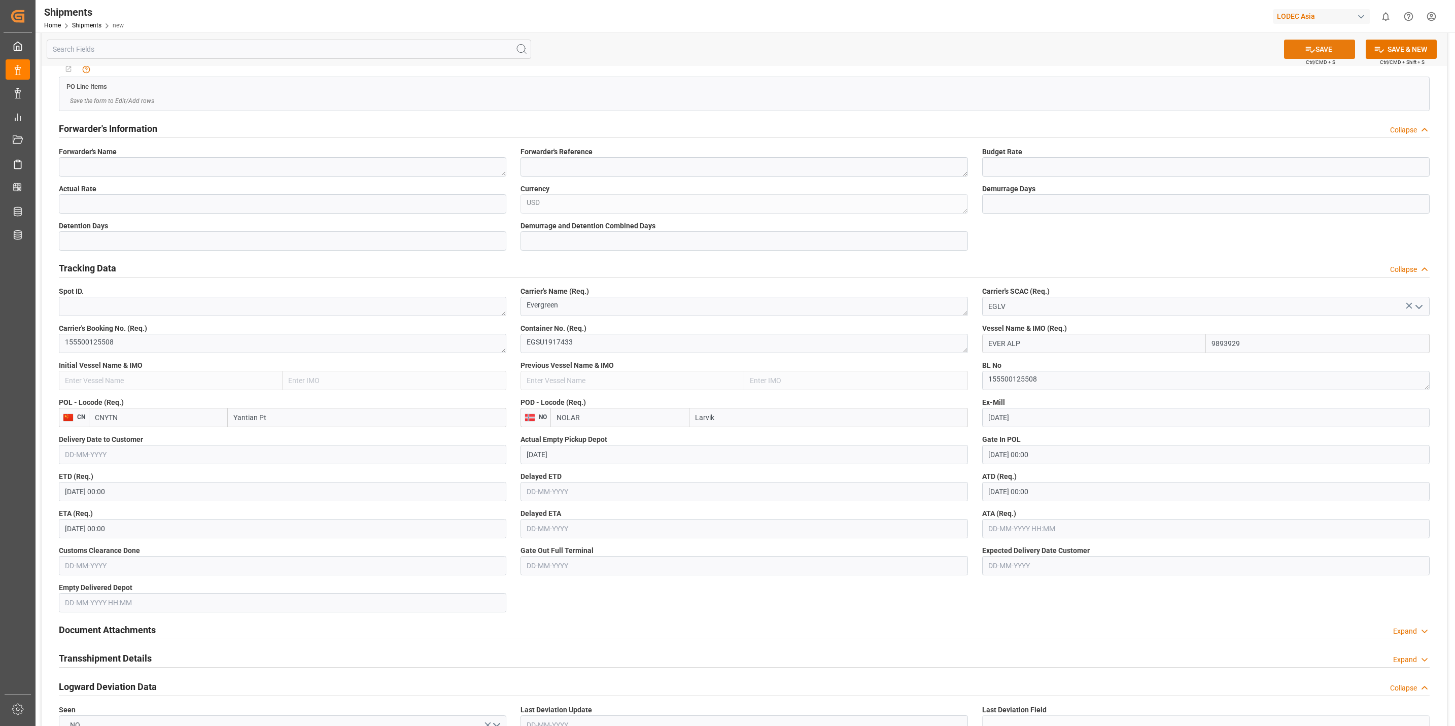
click at [1336, 50] on button "SAVE" at bounding box center [1319, 49] width 71 height 19
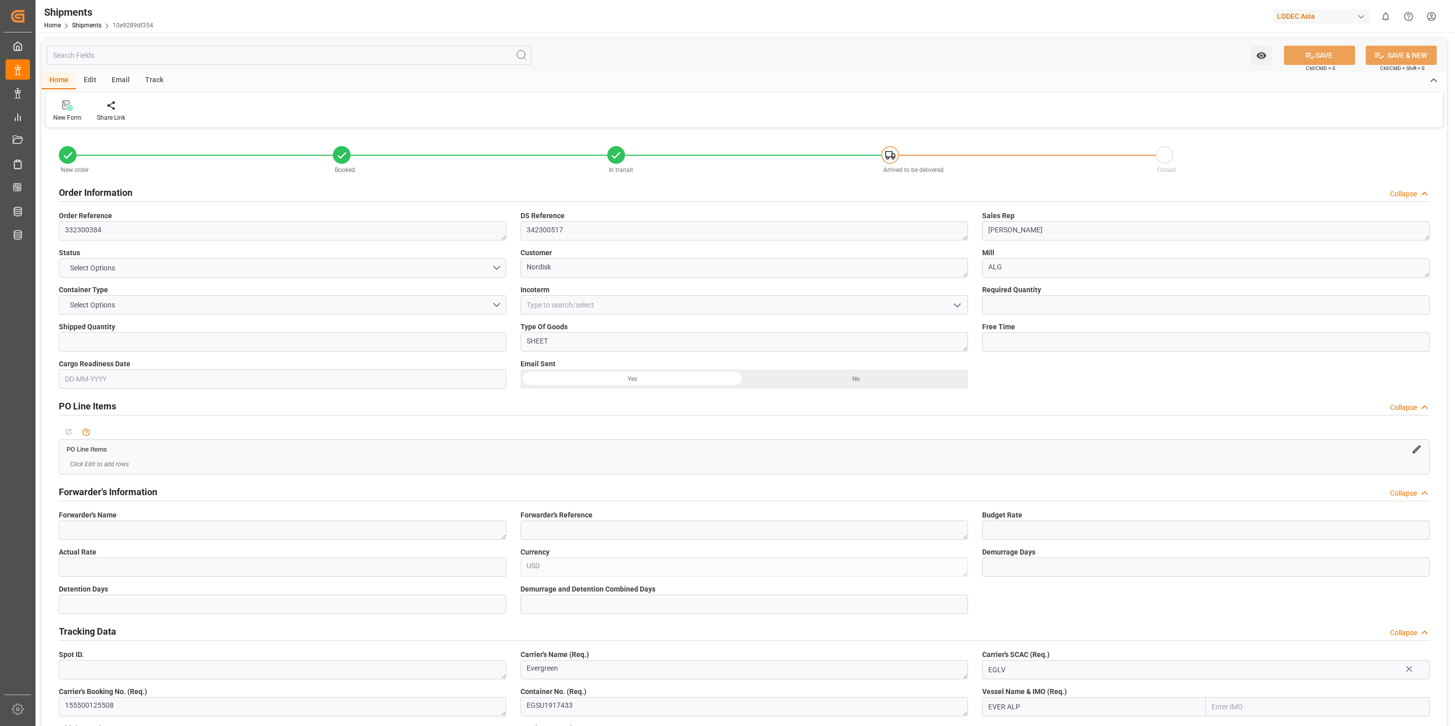
type input "1"
type input "9893929"
type input "CNYTN"
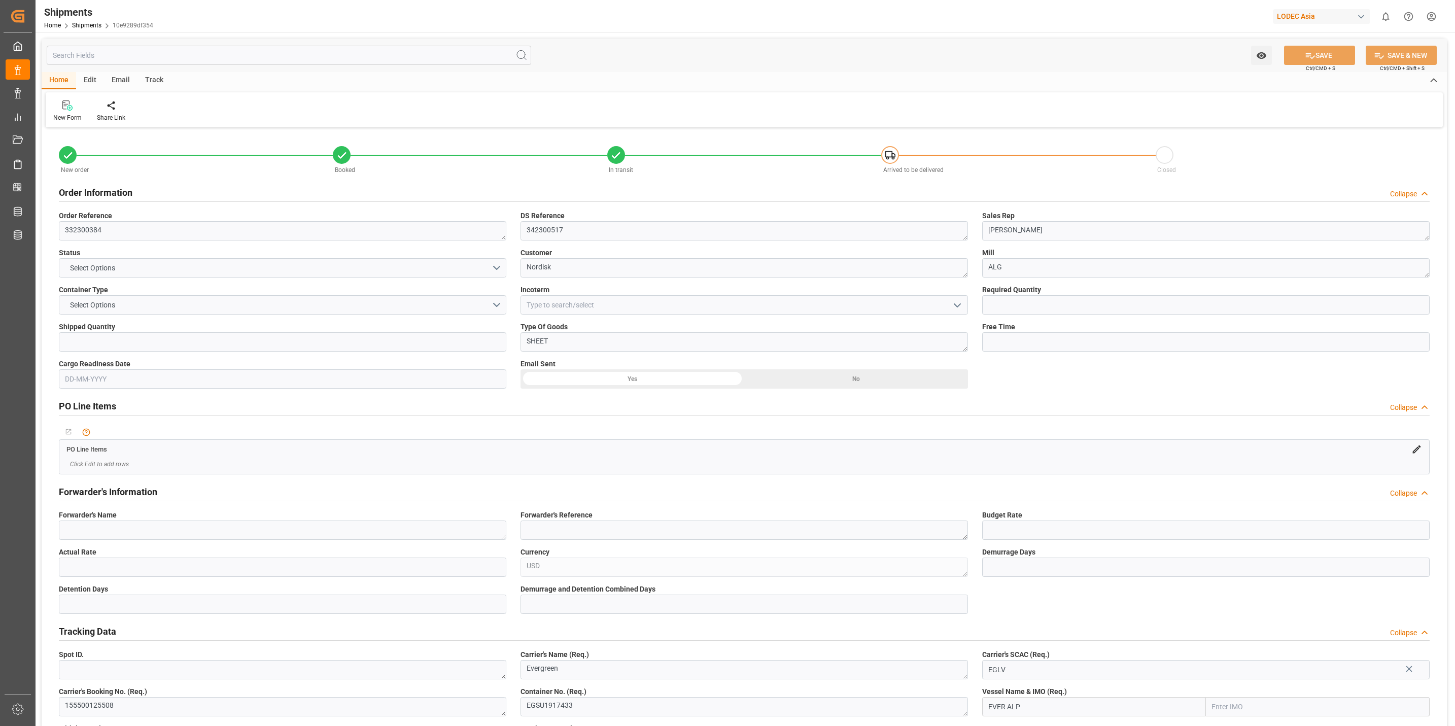
type input "NOLAR"
type input "01-08-2025"
type input "20-08-2025"
type input "22-08-2025 00:00"
type input "24-08-2025 00:00"
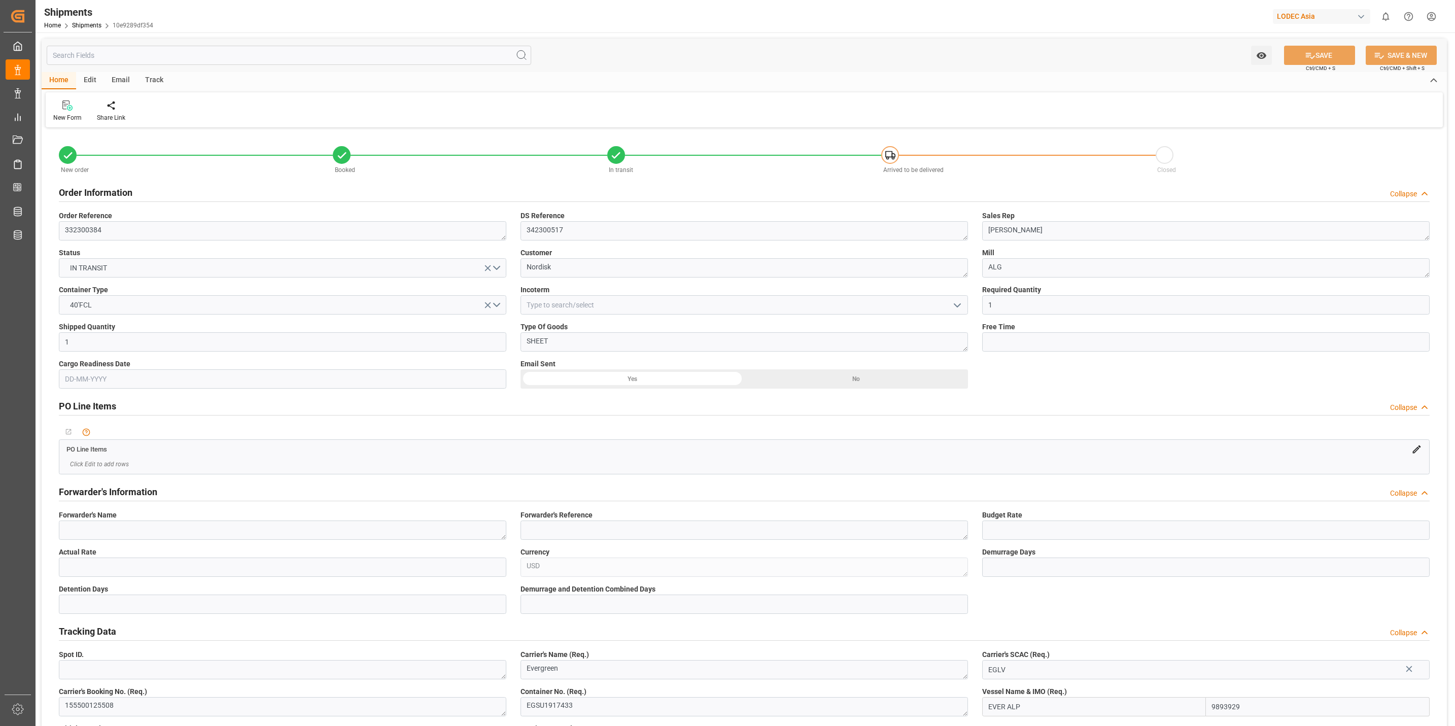
type input "28-08-2025 00:00"
type input "29-09-2025 00:00"
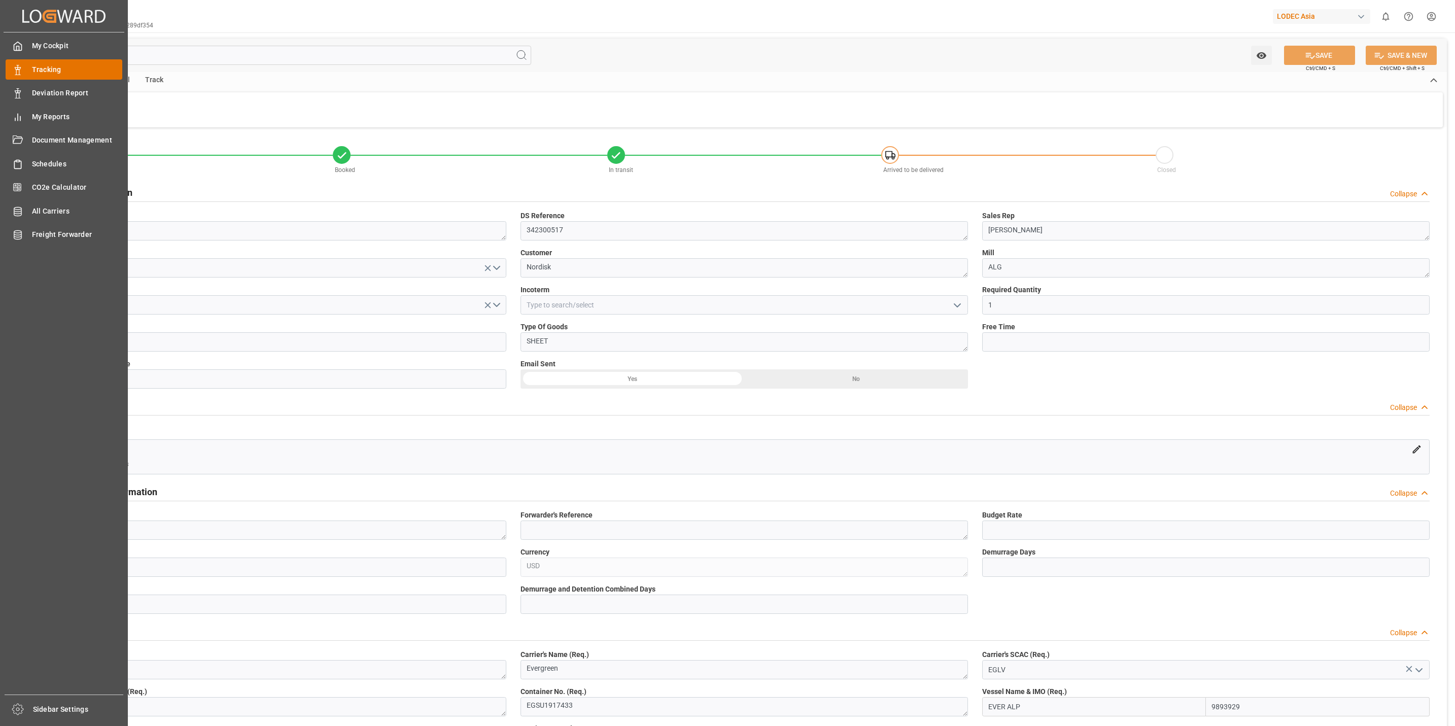
click at [46, 66] on span "Tracking" at bounding box center [77, 69] width 91 height 11
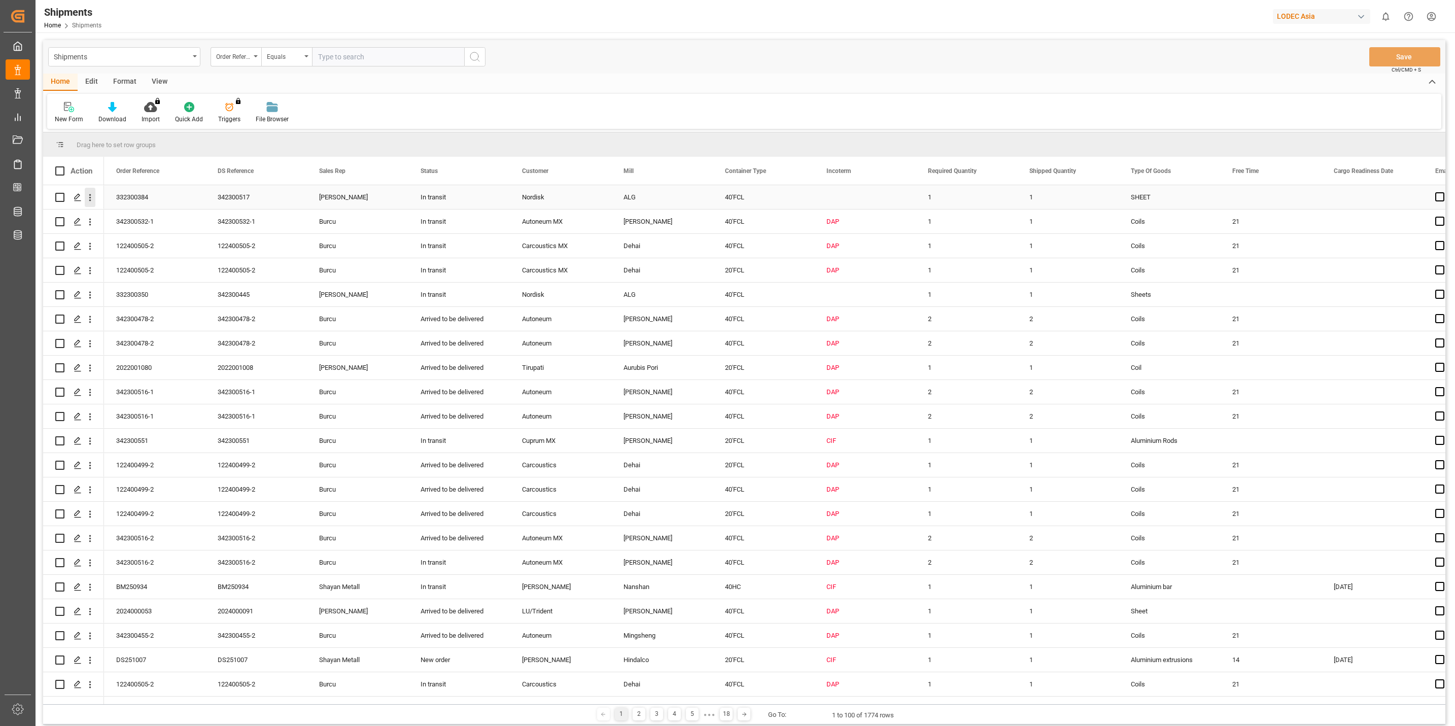
click at [94, 200] on icon "open menu" at bounding box center [90, 197] width 11 height 11
click at [124, 274] on div "Track Shipment" at bounding box center [147, 281] width 125 height 20
click at [94, 199] on icon "open menu" at bounding box center [90, 197] width 11 height 11
click at [114, 263] on span "Share Link" at bounding box center [157, 260] width 92 height 11
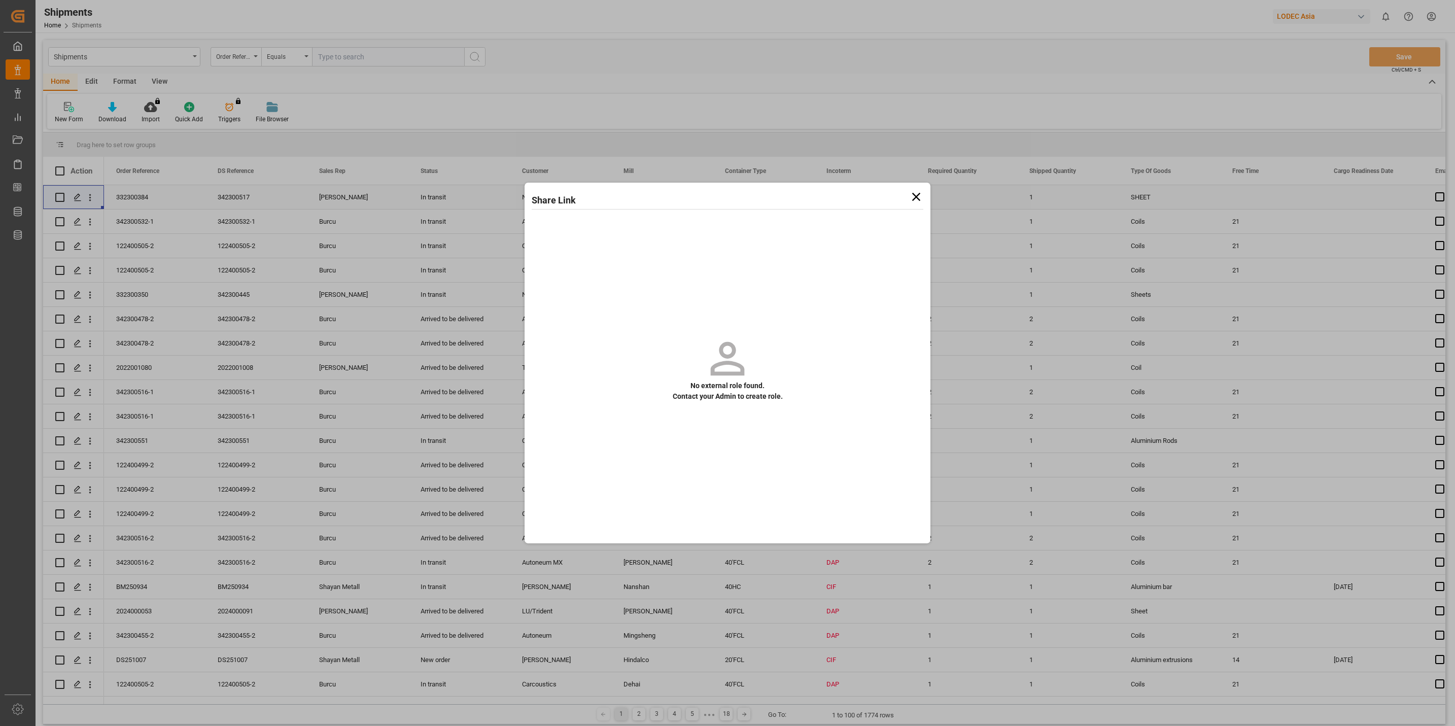
click at [920, 194] on icon at bounding box center [916, 197] width 14 height 14
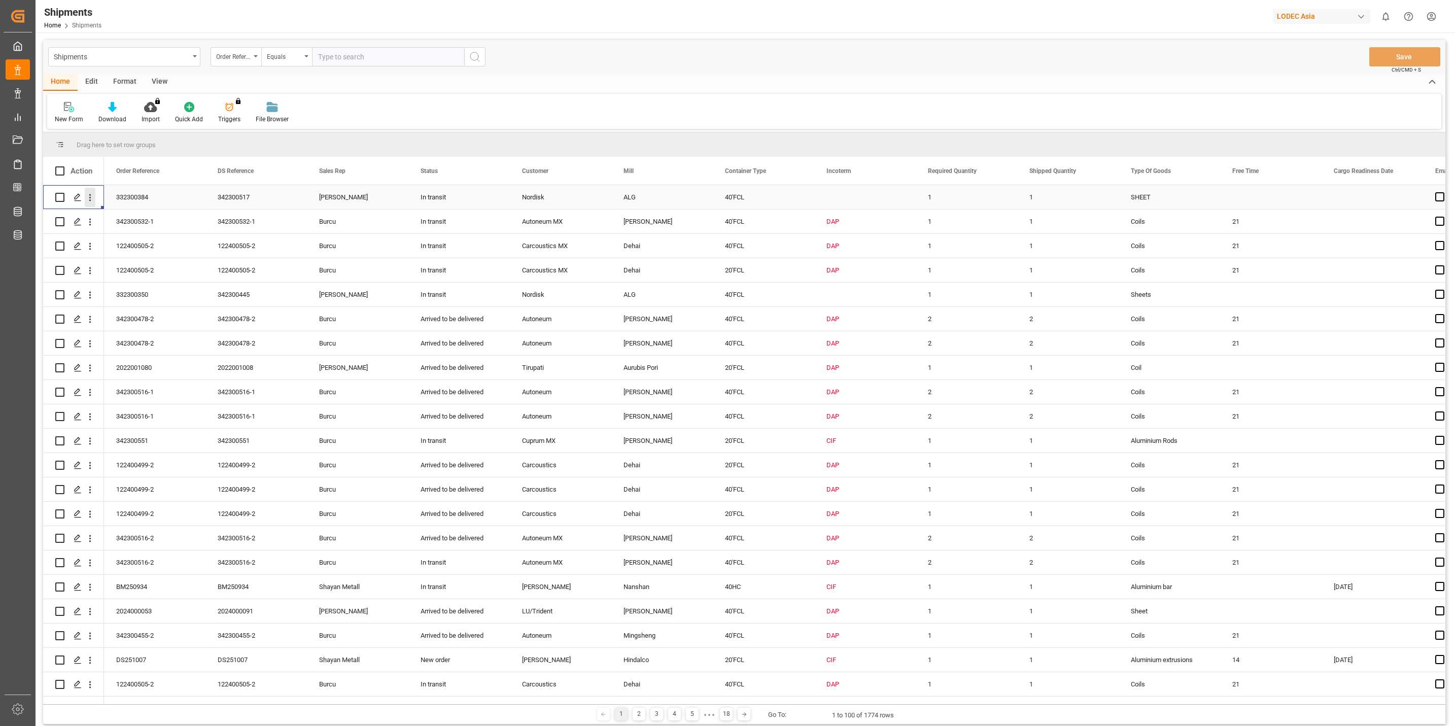
click at [91, 199] on icon "open menu" at bounding box center [90, 197] width 11 height 11
click at [74, 201] on icon "Press SPACE to select this row." at bounding box center [78, 197] width 8 height 8
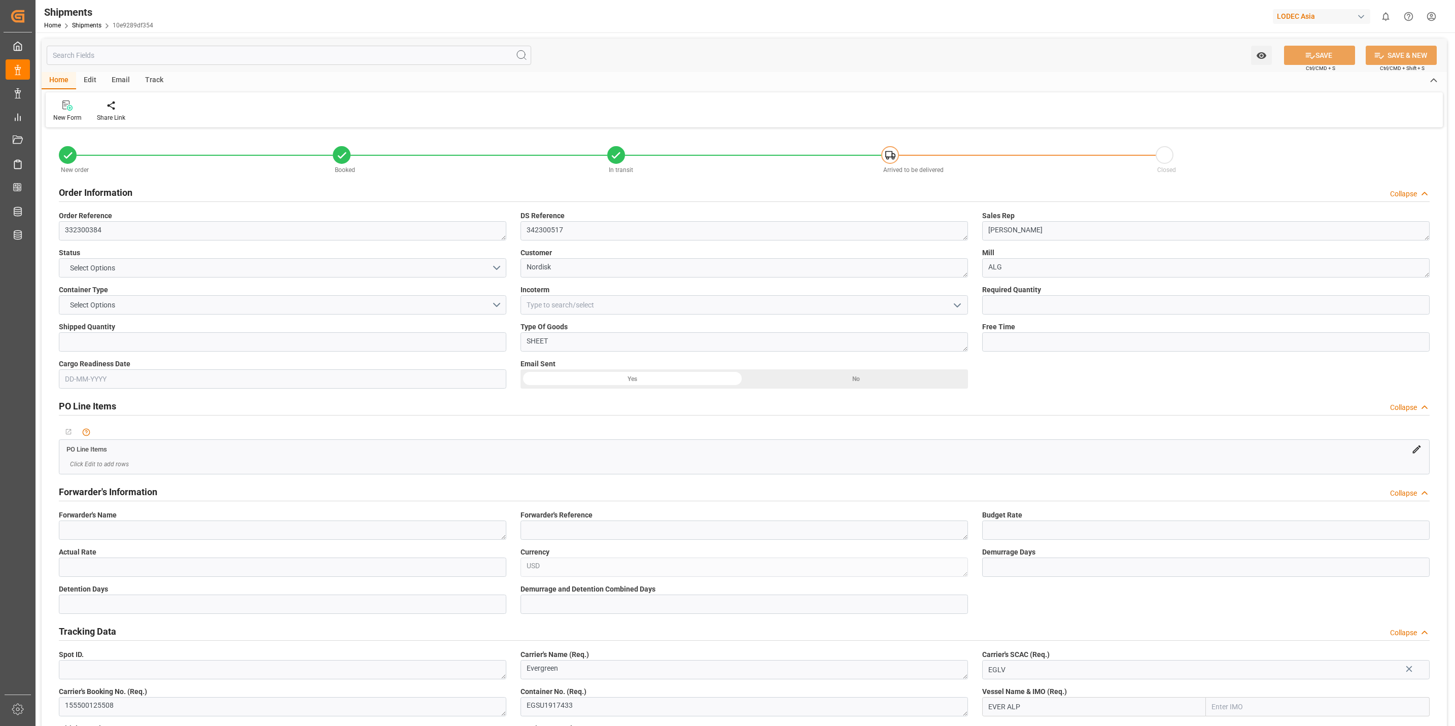
type input "1"
type input "9893929"
type input "CNYTN"
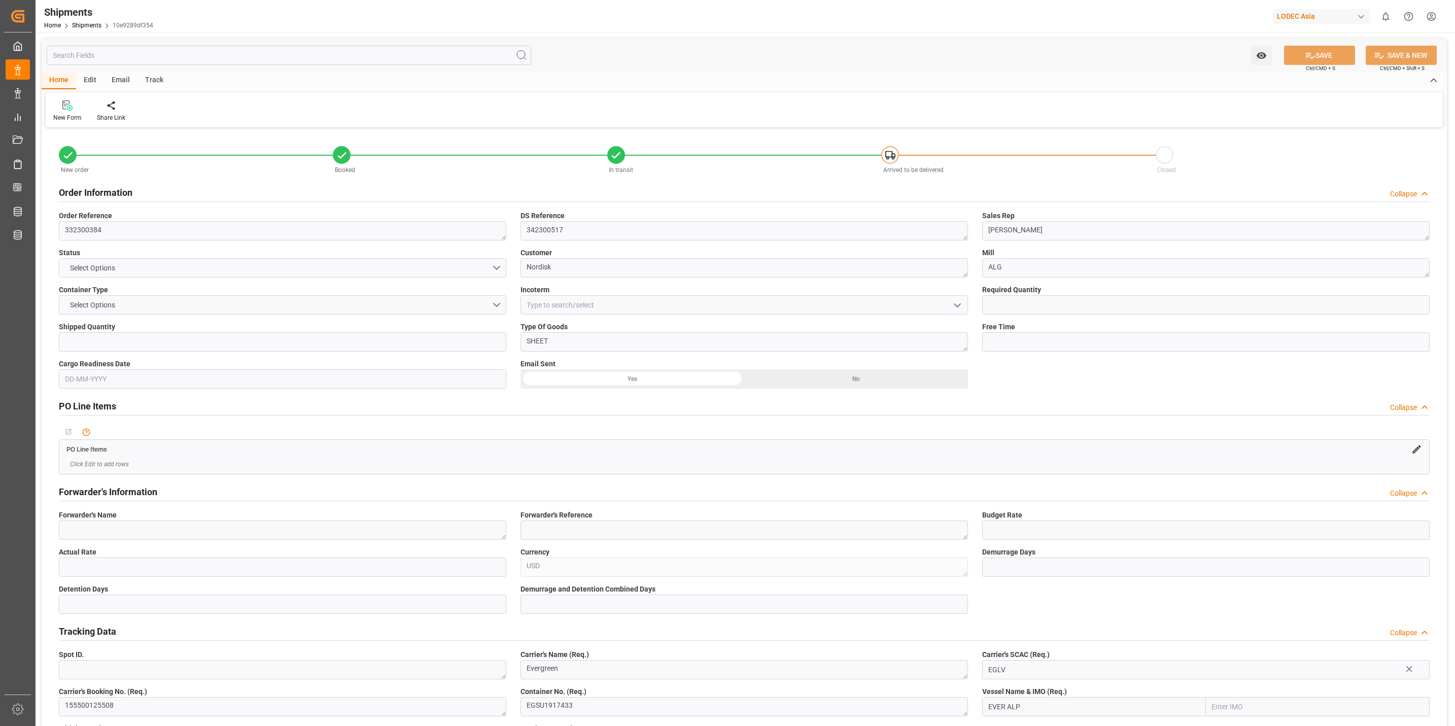
type input "NOLAR"
type input "01-08-2025"
type input "20-08-2025"
type input "22-08-2025 00:00"
type input "24-08-2025 00:00"
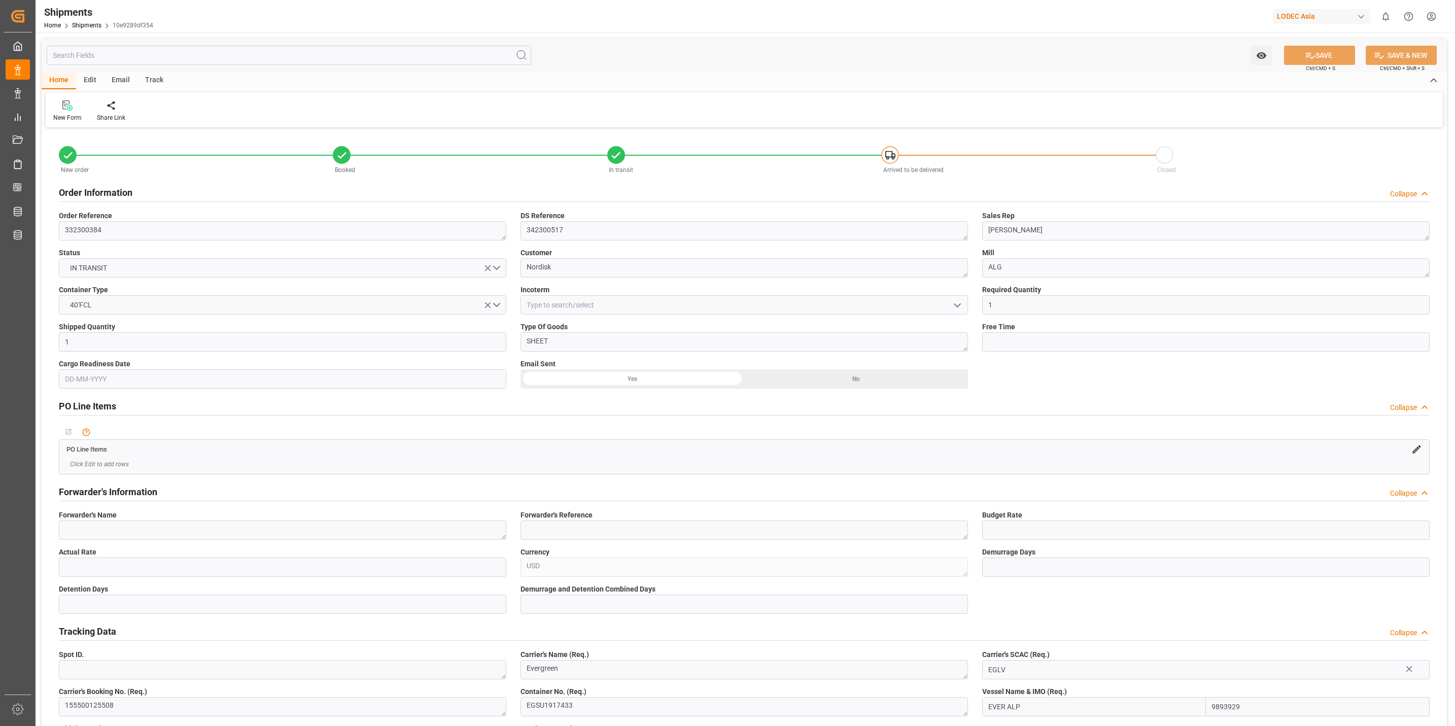
type input "28-08-2025 00:00"
type input "29-09-2025 00:00"
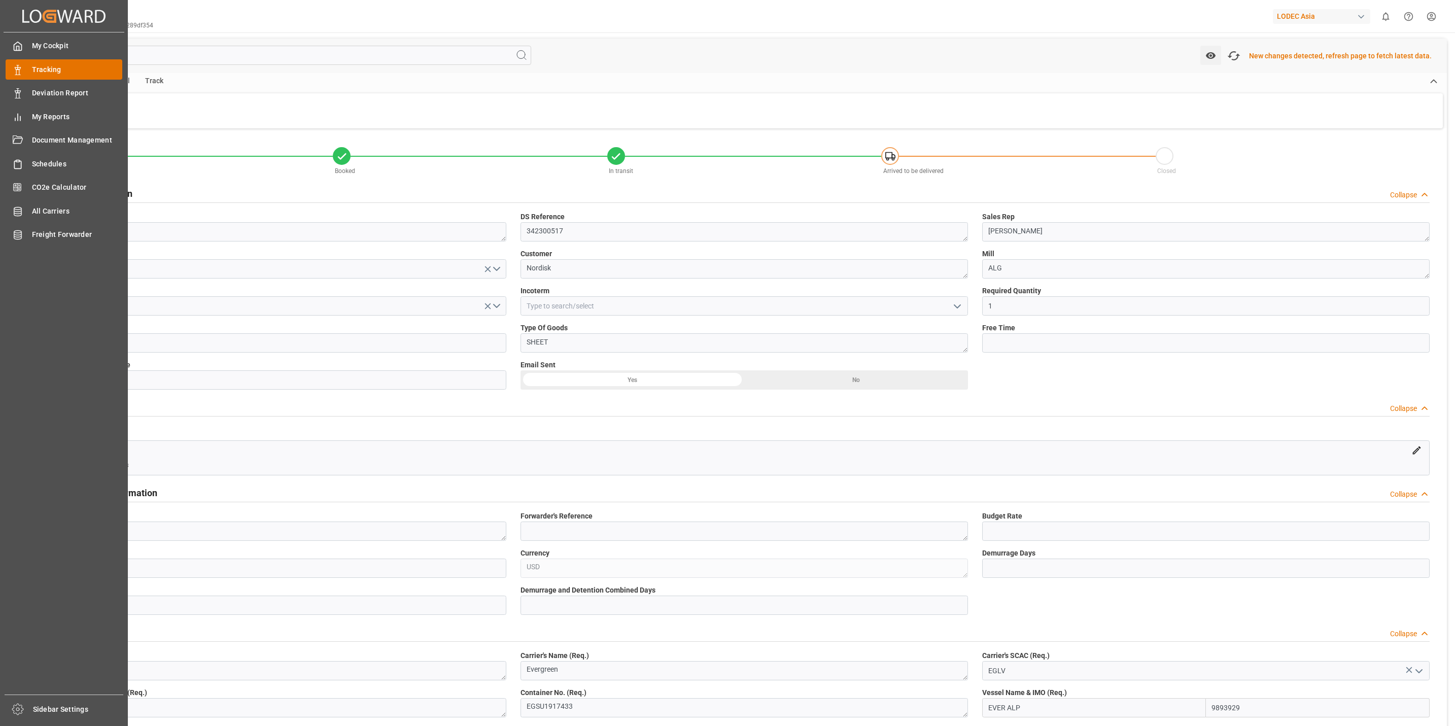
click at [21, 72] on icon at bounding box center [18, 70] width 10 height 10
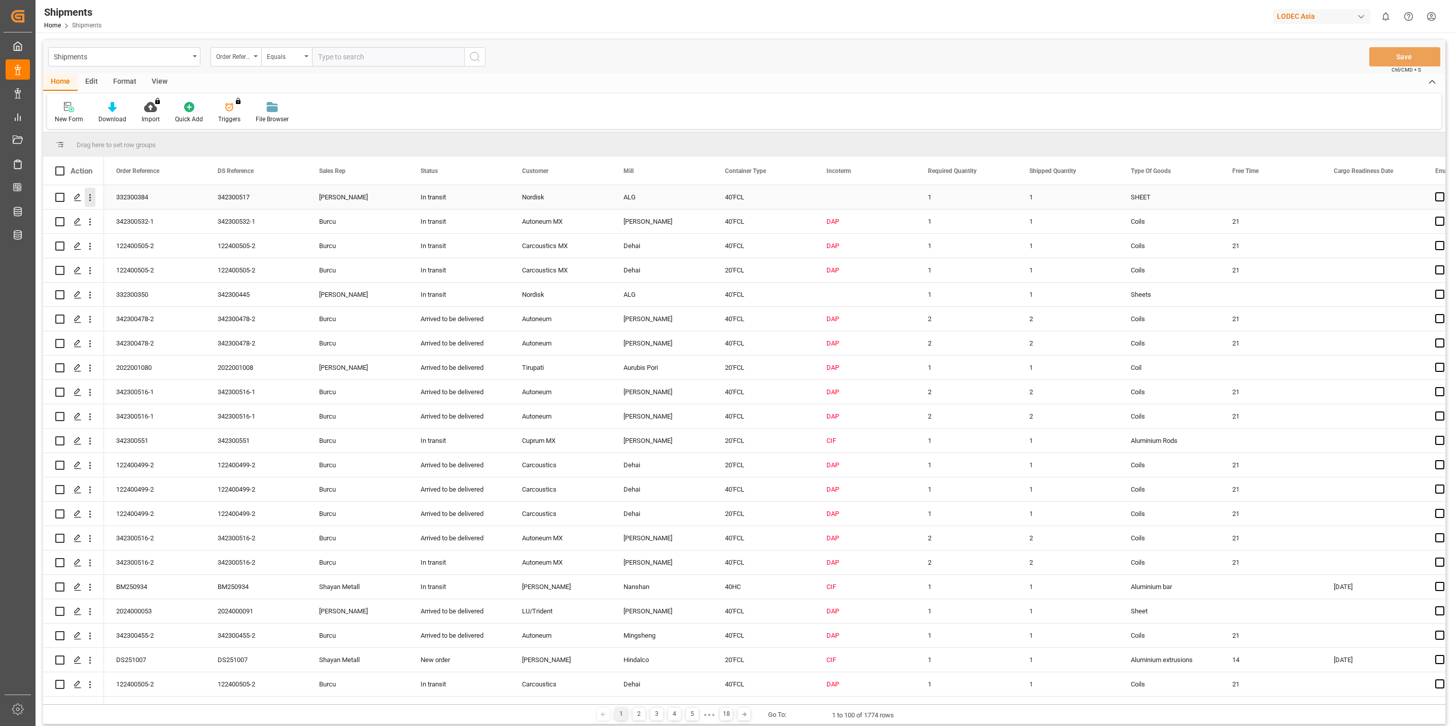
click at [86, 196] on icon "open menu" at bounding box center [90, 197] width 11 height 11
click at [119, 282] on span "Track Shipment" at bounding box center [156, 280] width 94 height 9
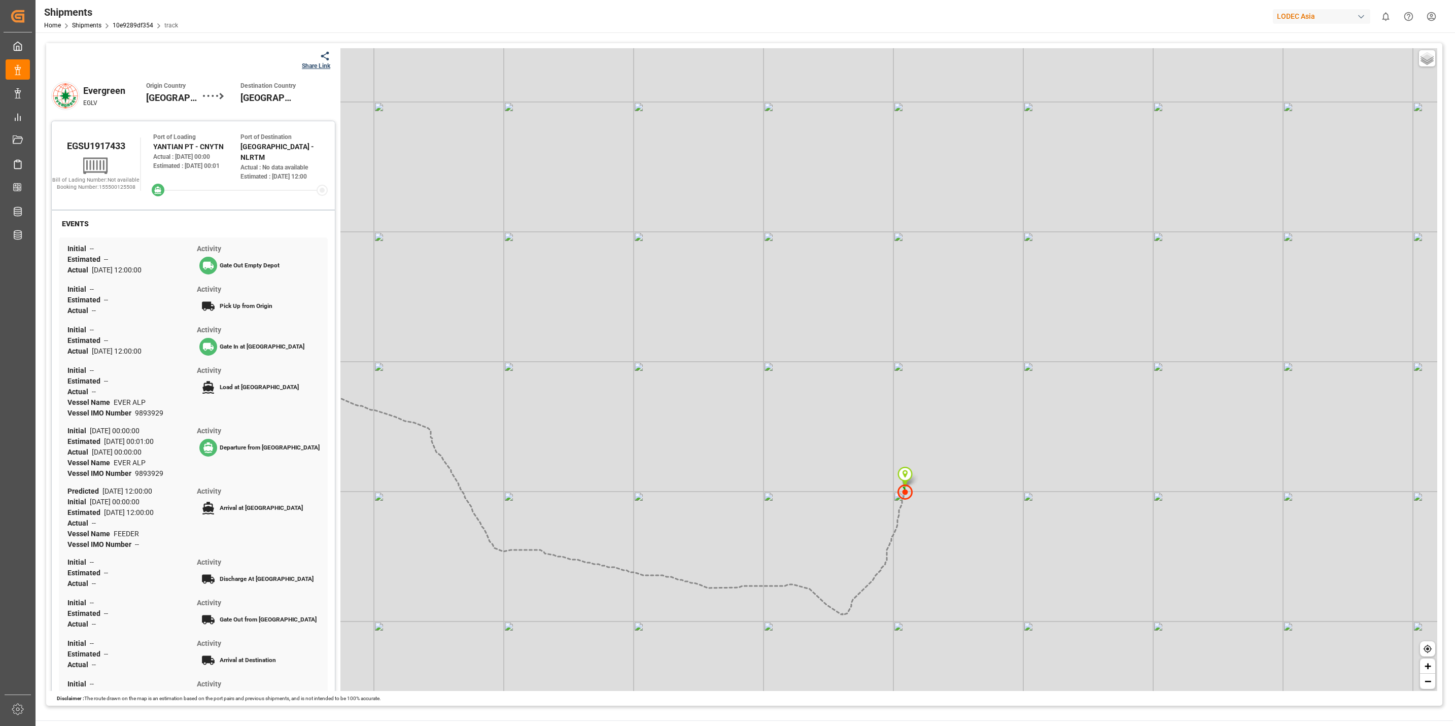
click at [317, 65] on div "Share Link" at bounding box center [316, 65] width 28 height 9
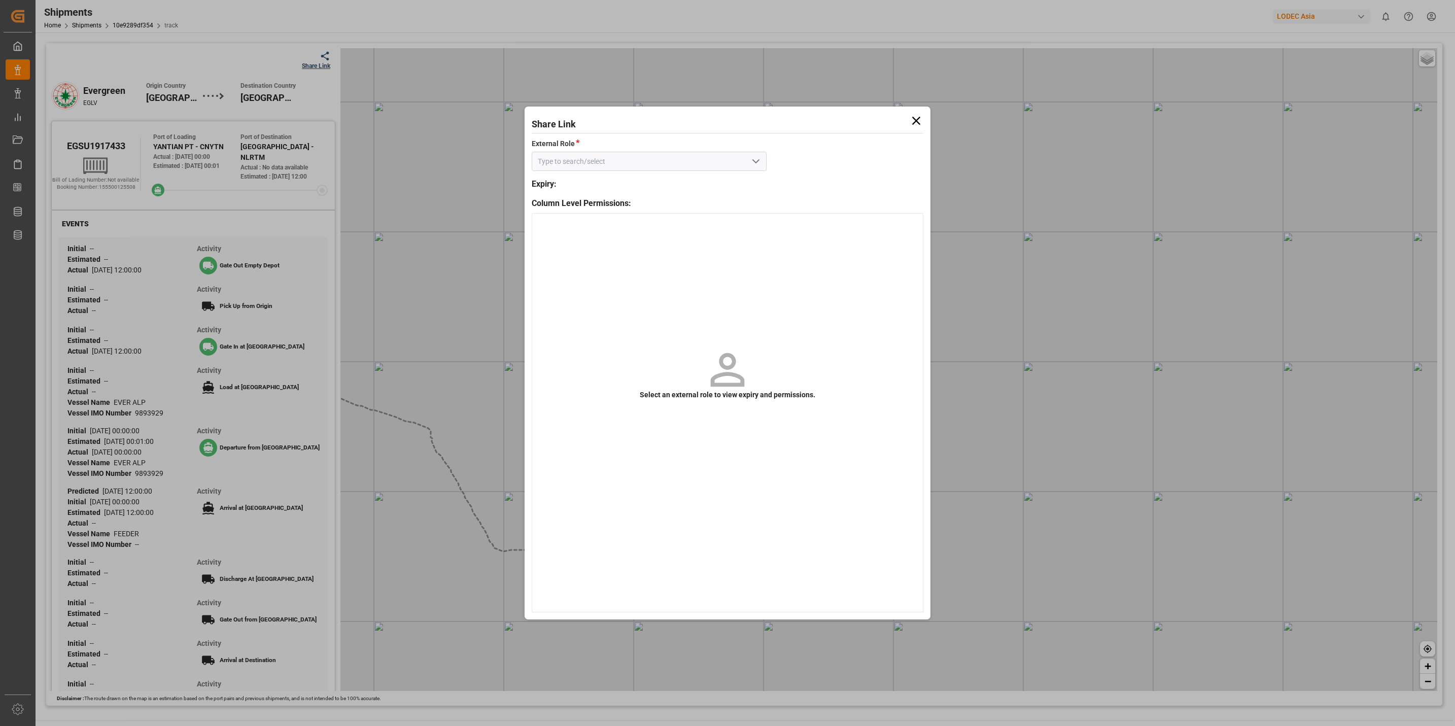
click at [755, 165] on icon "open menu" at bounding box center [756, 161] width 12 height 12
click at [577, 185] on div "Default tracking role" at bounding box center [649, 184] width 234 height 23
type input "Default tracking role"
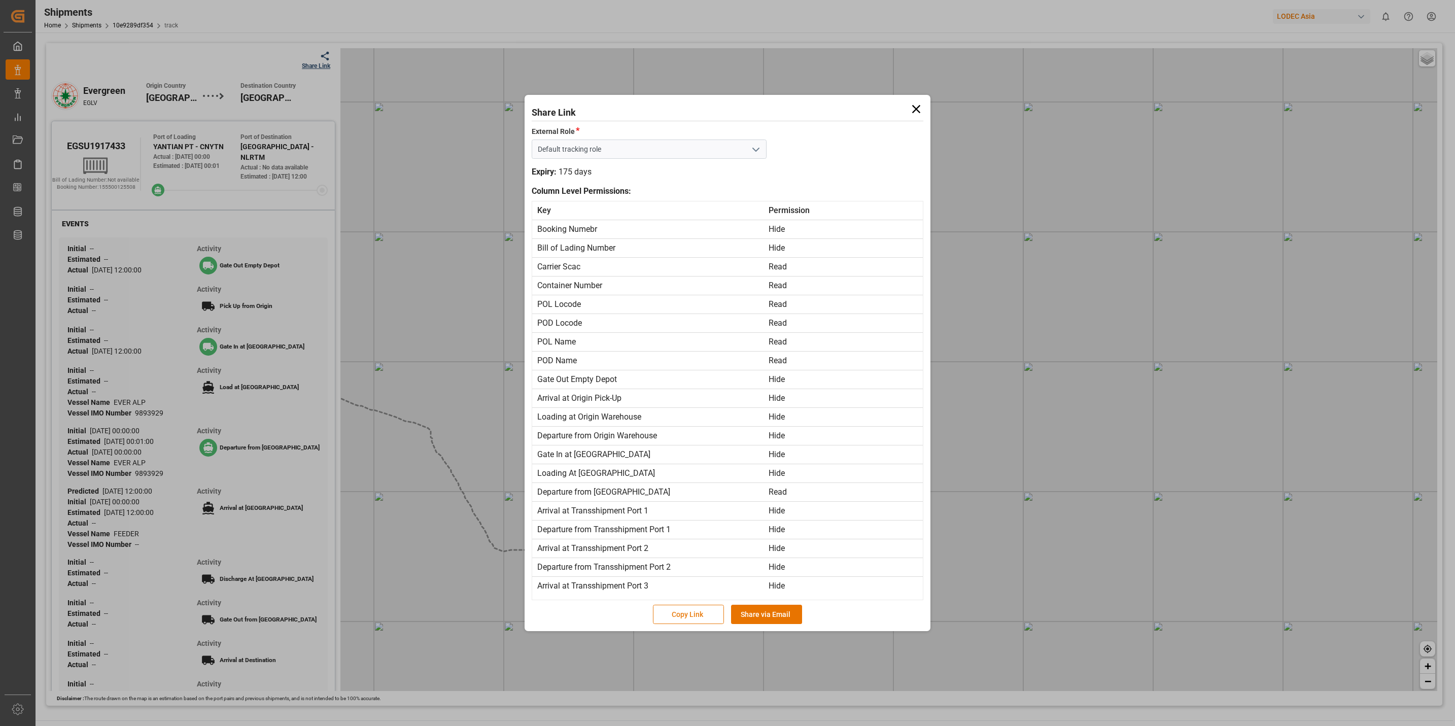
click at [706, 618] on button "Copy Link" at bounding box center [688, 614] width 71 height 19
click at [919, 109] on icon at bounding box center [916, 109] width 14 height 14
